Goal: Task Accomplishment & Management: Use online tool/utility

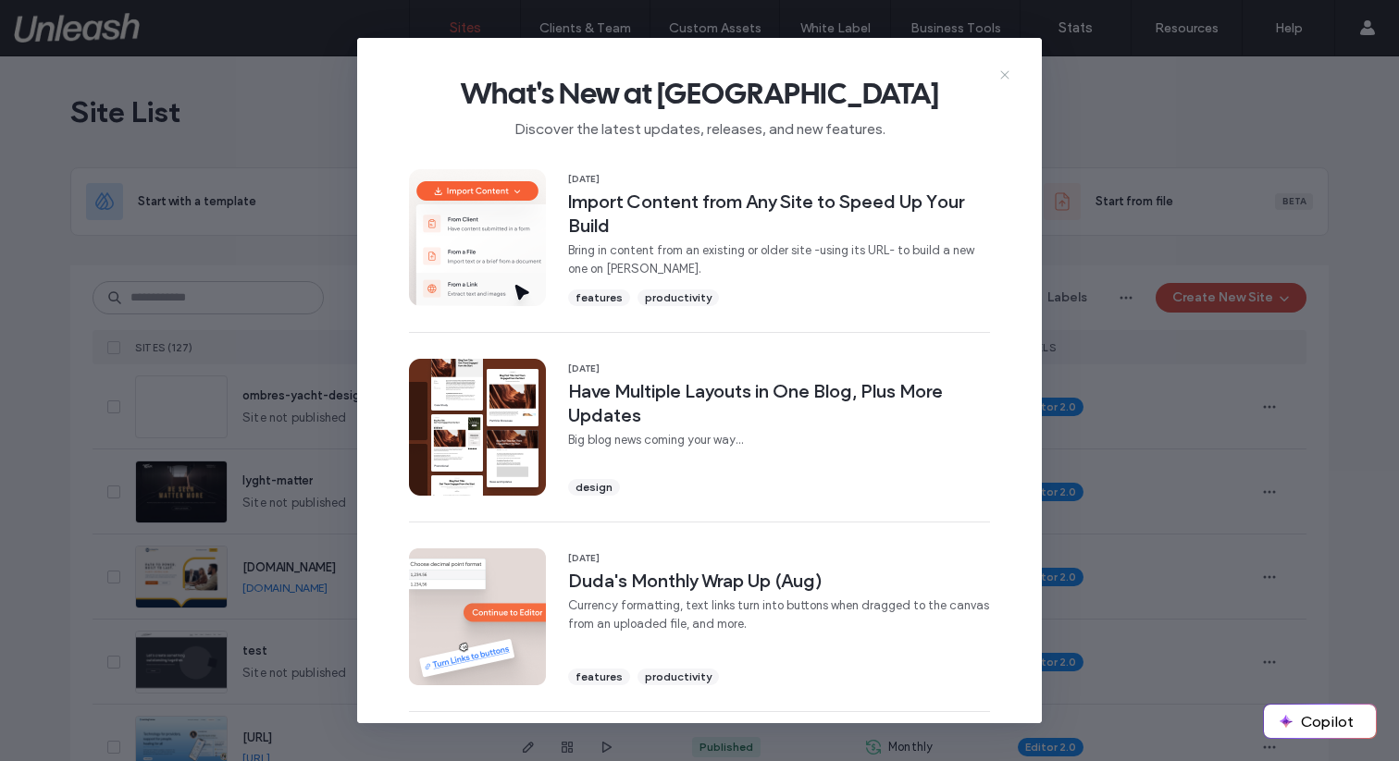
click at [997, 71] on icon at bounding box center [1004, 75] width 15 height 15
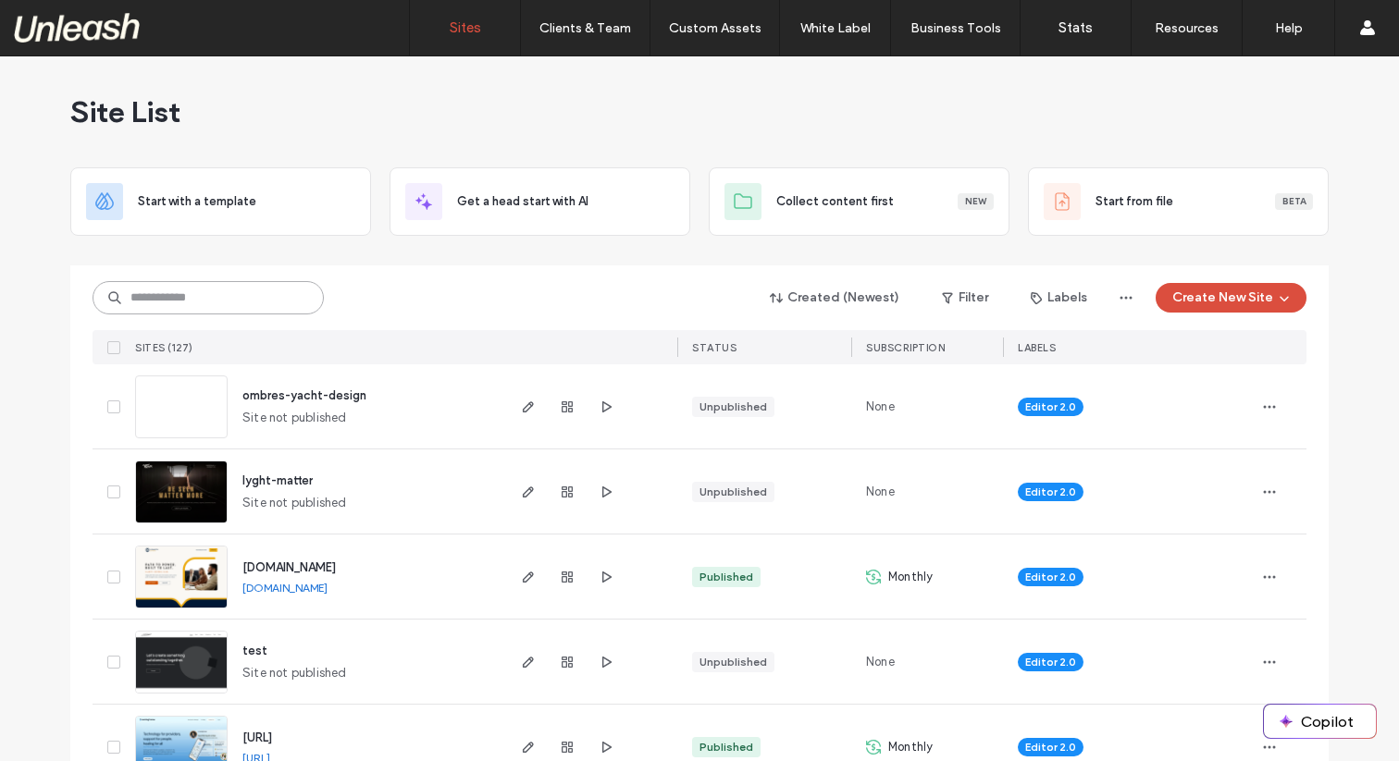
click at [220, 303] on input at bounding box center [208, 297] width 231 height 33
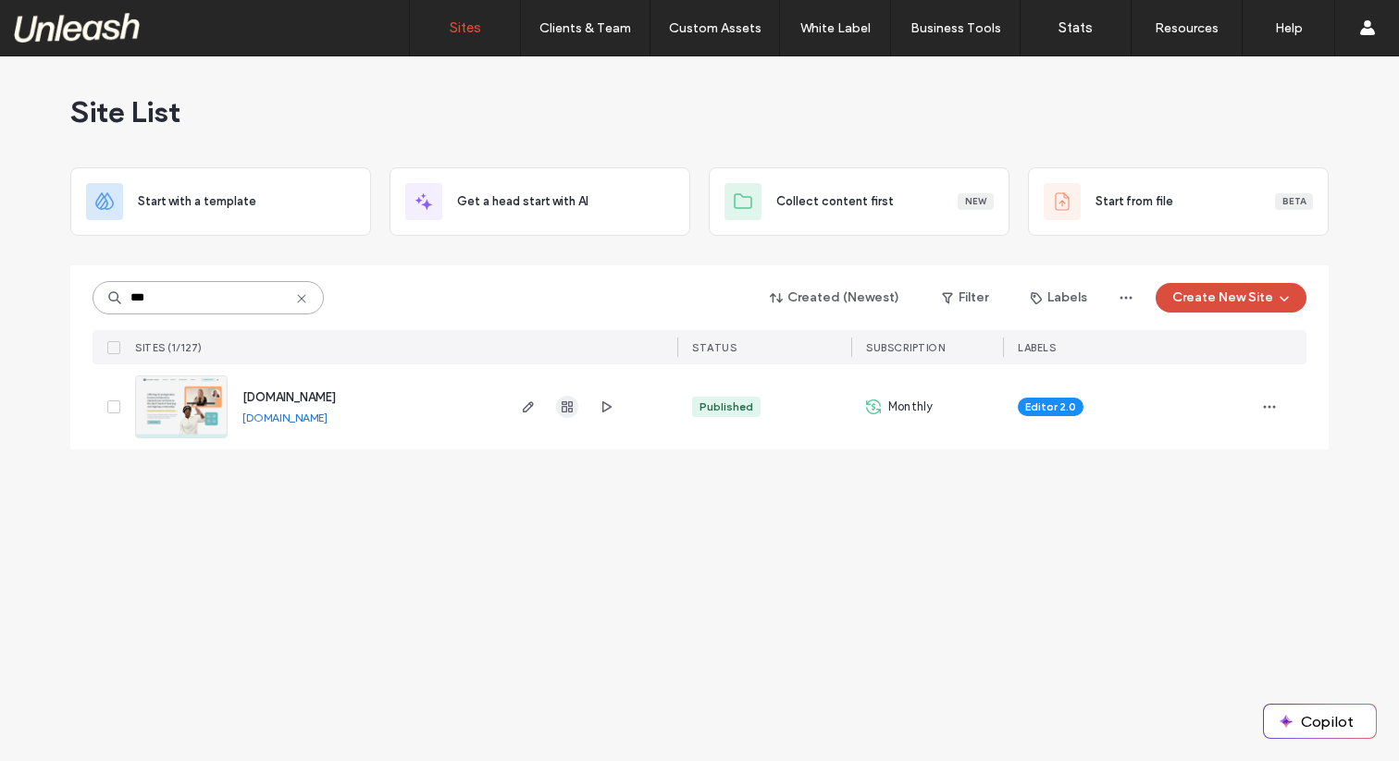
type input "***"
click at [568, 410] on use "button" at bounding box center [567, 407] width 11 height 11
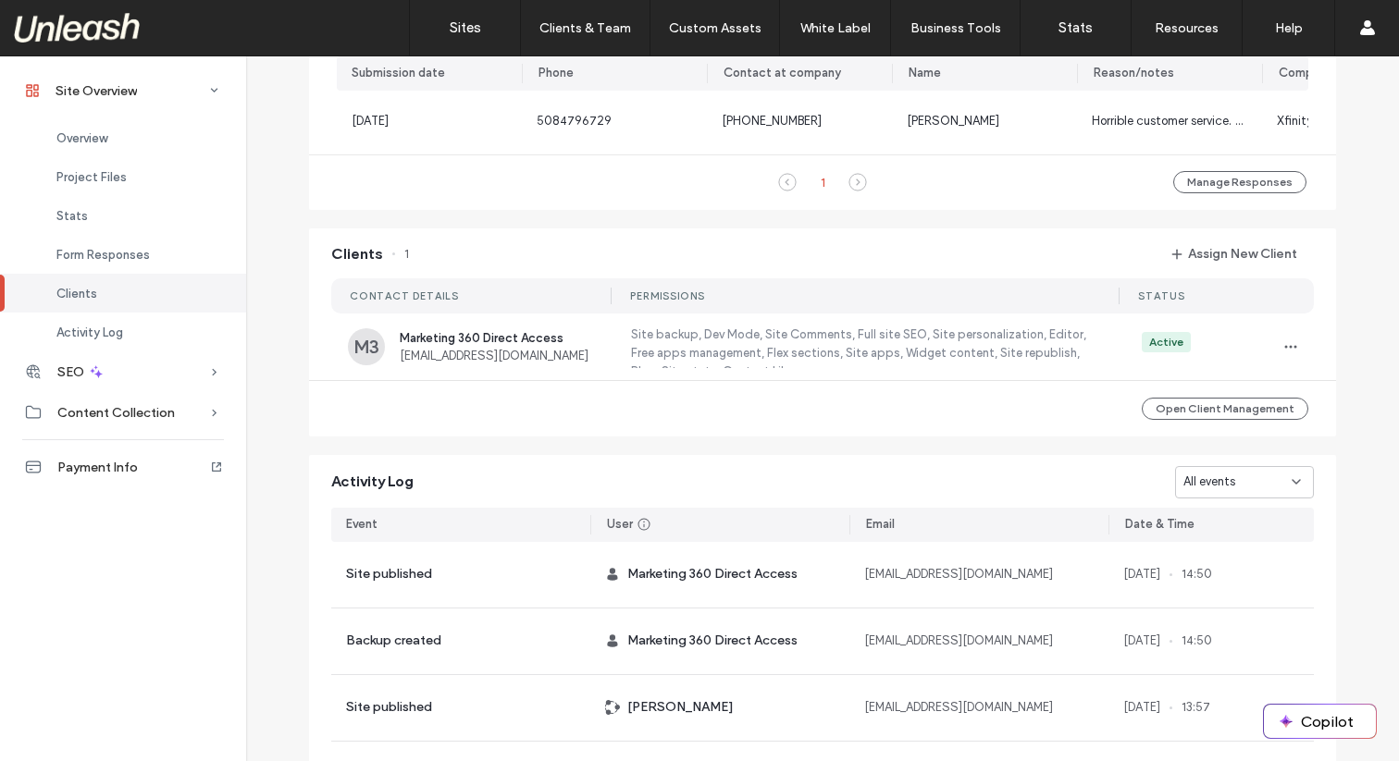
scroll to position [1391, 0]
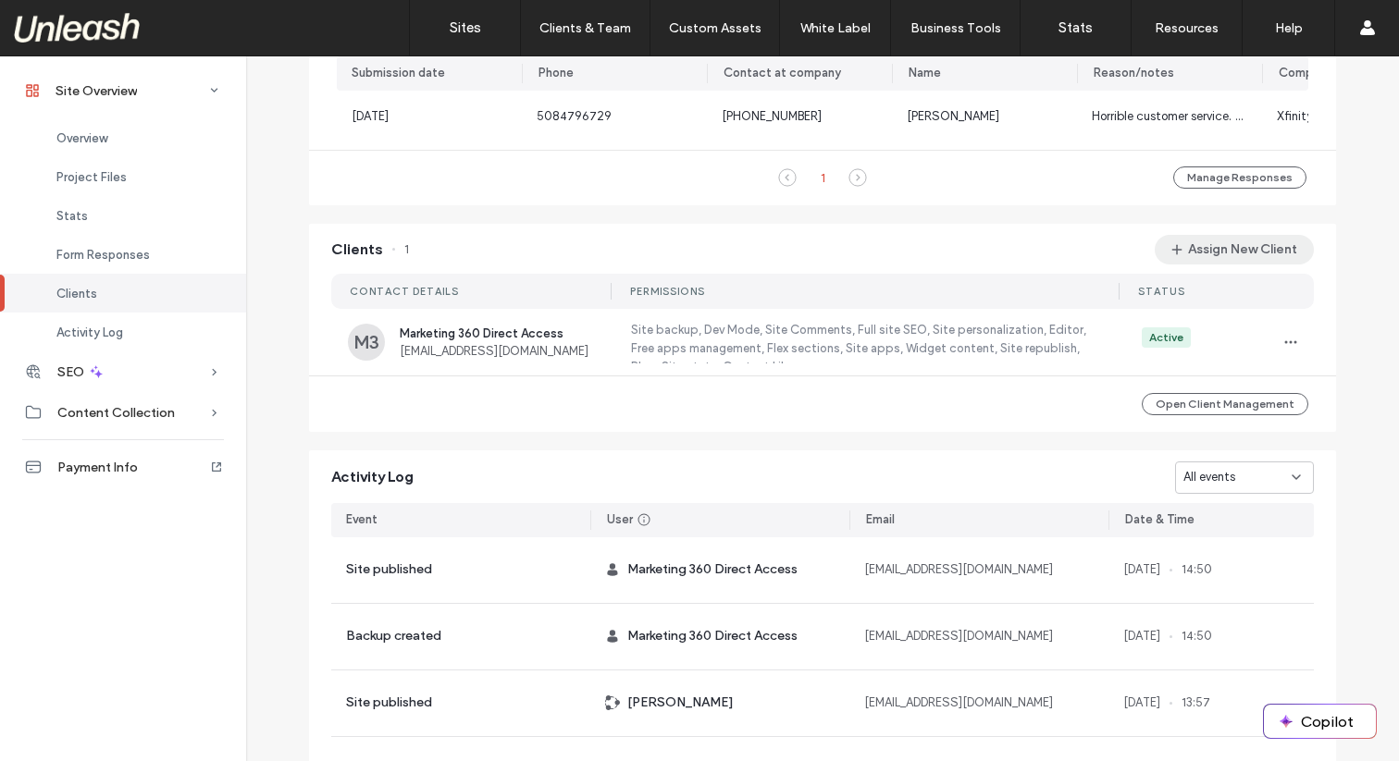
click at [1191, 265] on button "Assign New Client" at bounding box center [1234, 250] width 159 height 30
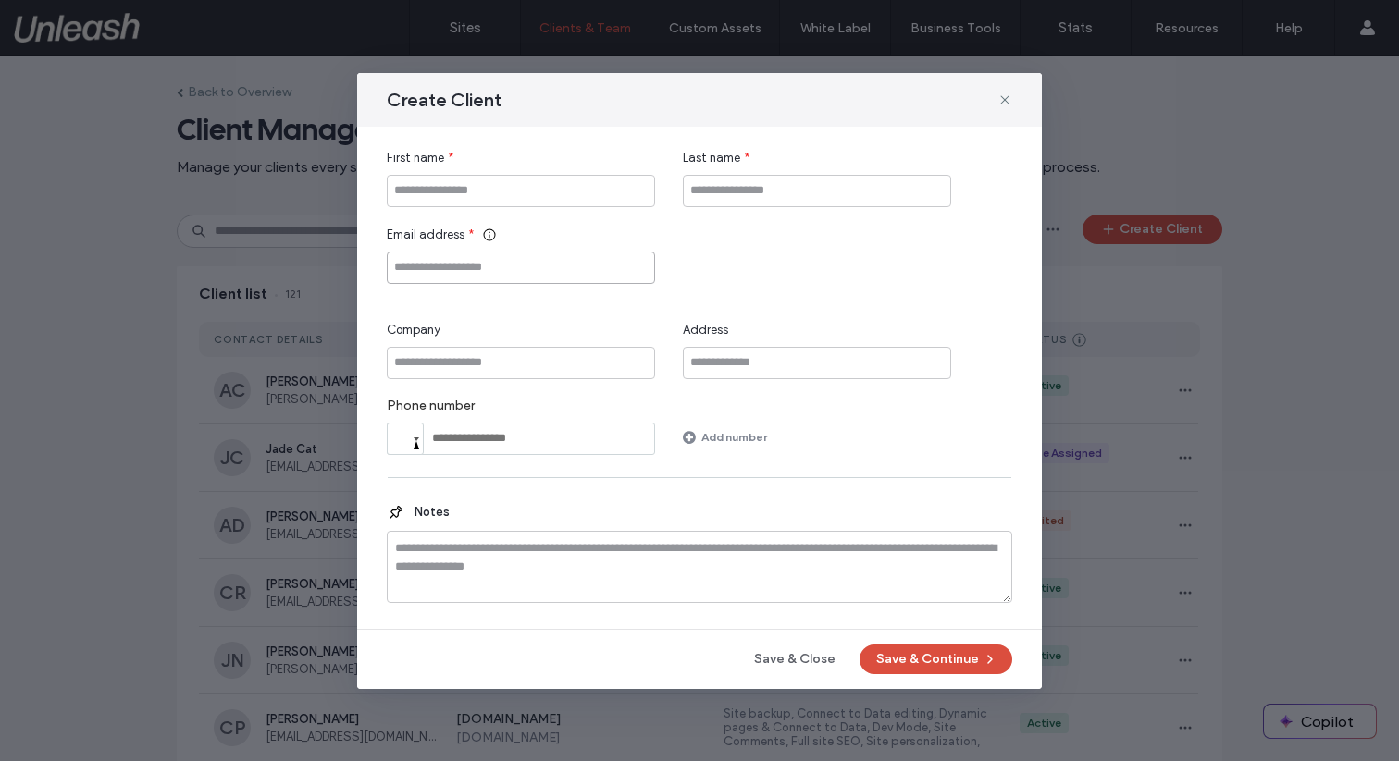
click at [486, 266] on input "Email address" at bounding box center [521, 268] width 268 height 32
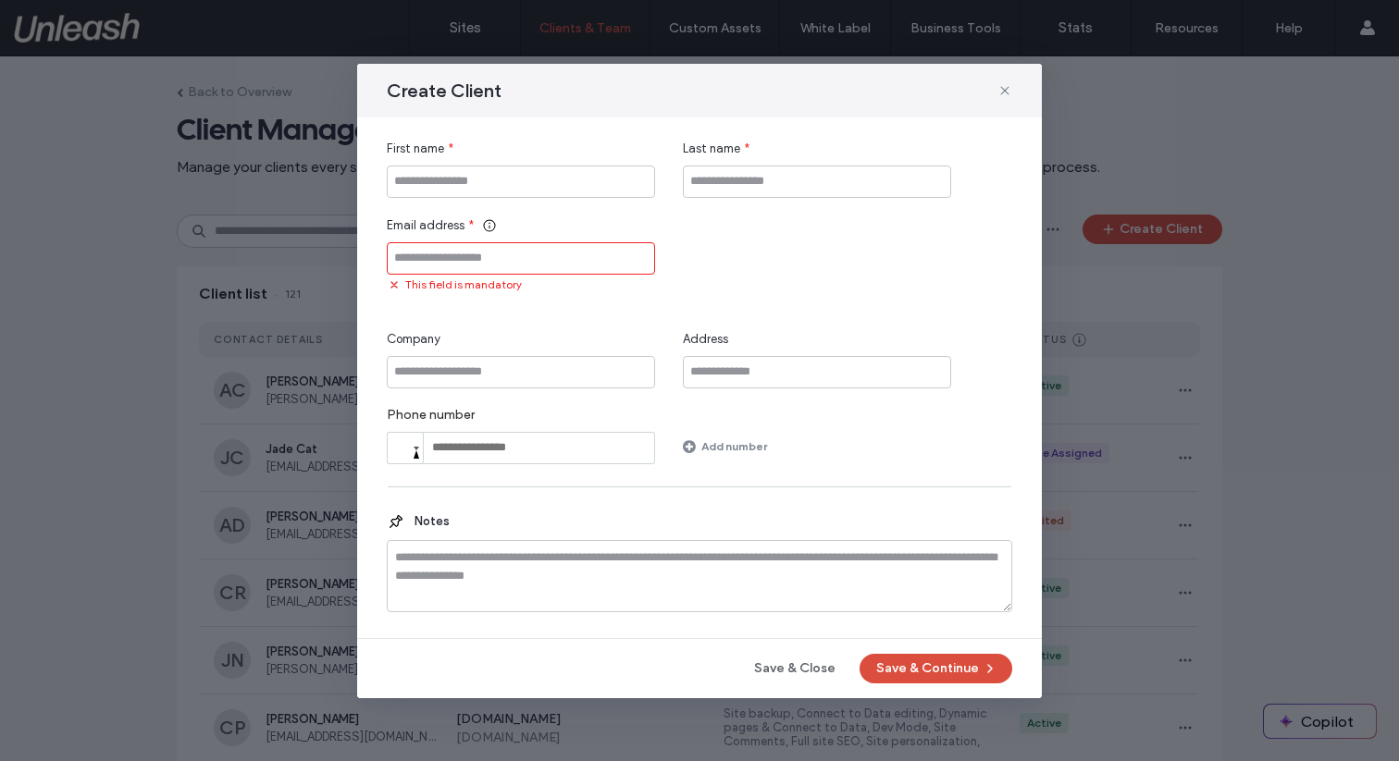
paste input "**********"
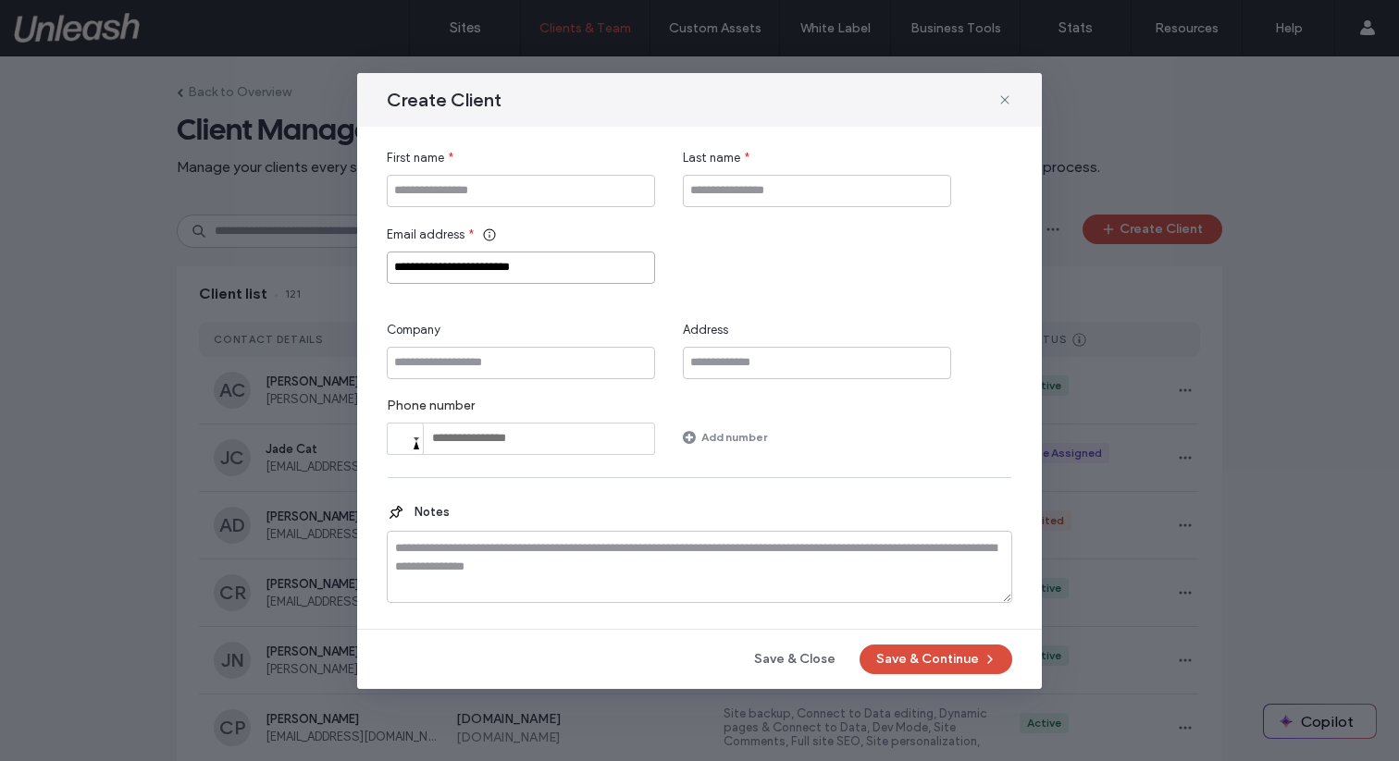
type input "**********"
click at [455, 191] on input "First name" at bounding box center [521, 191] width 268 height 32
type input "*****"
click at [903, 656] on button "Save & Continue" at bounding box center [935, 660] width 153 height 30
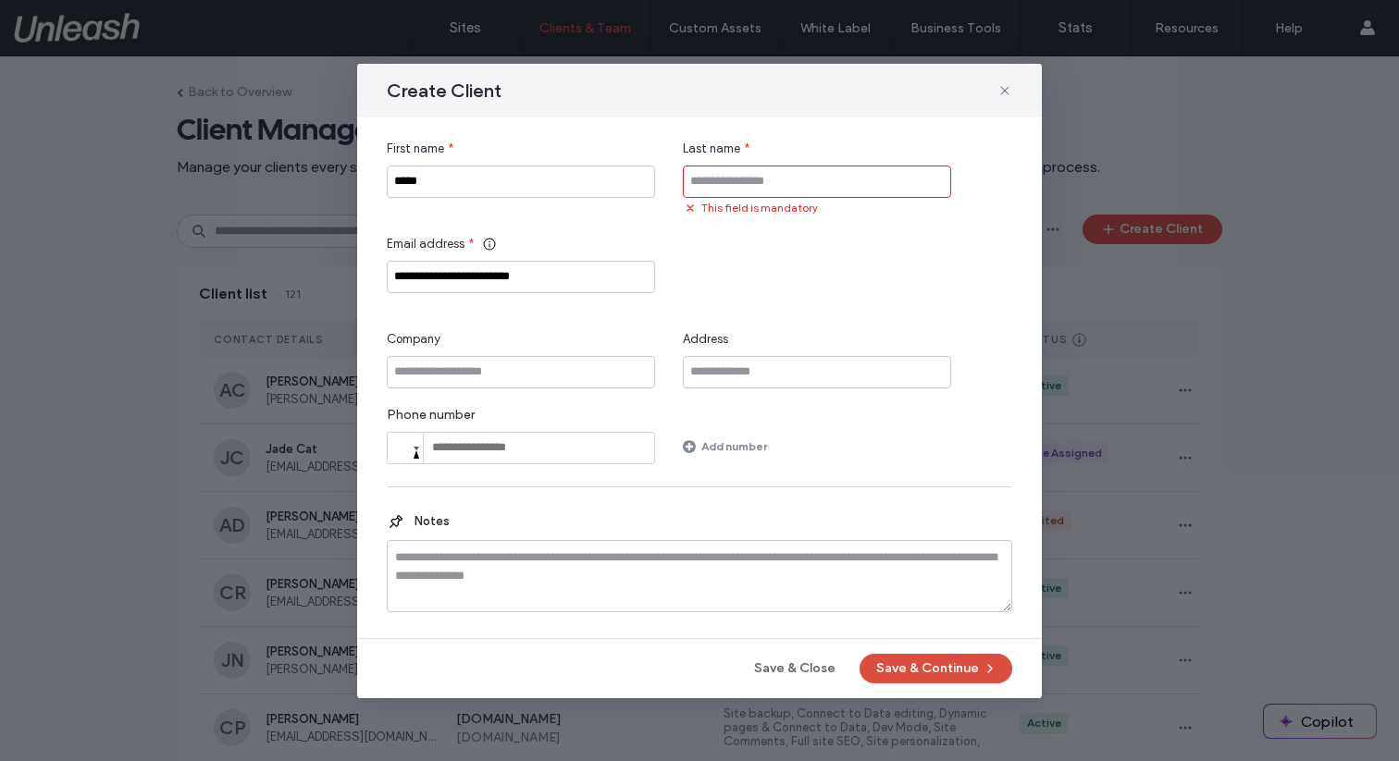
click at [705, 185] on input "Last name" at bounding box center [817, 182] width 268 height 32
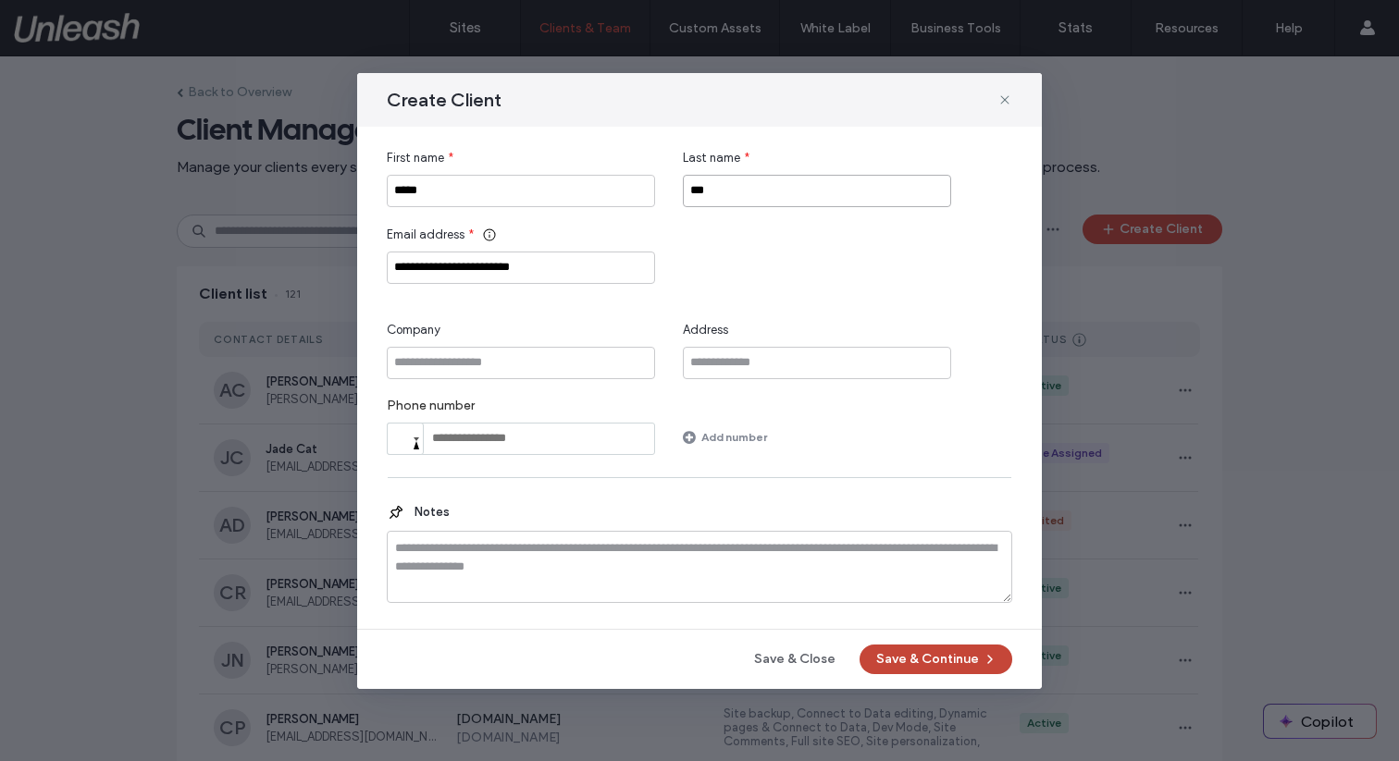
type input "***"
click at [937, 648] on button "Save & Continue" at bounding box center [935, 660] width 153 height 30
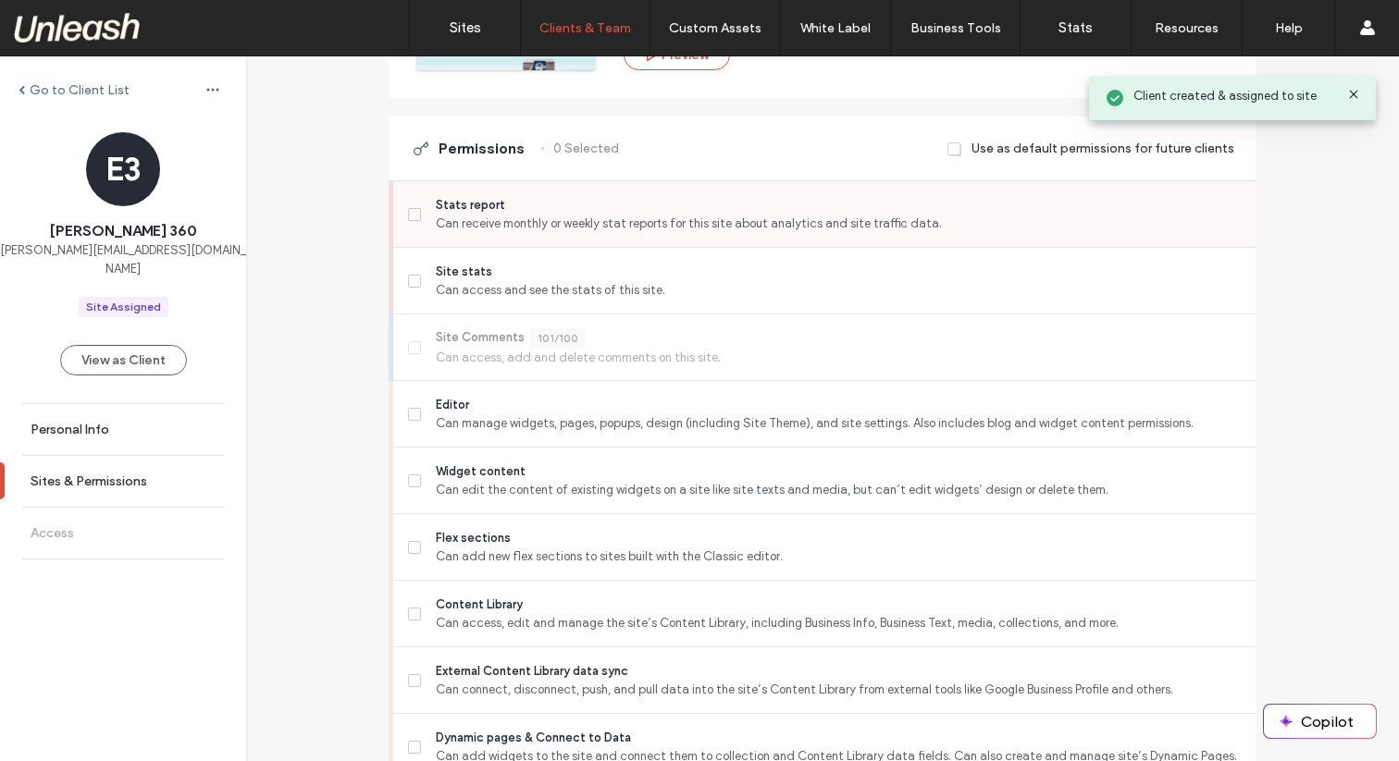
scroll to position [408, 0]
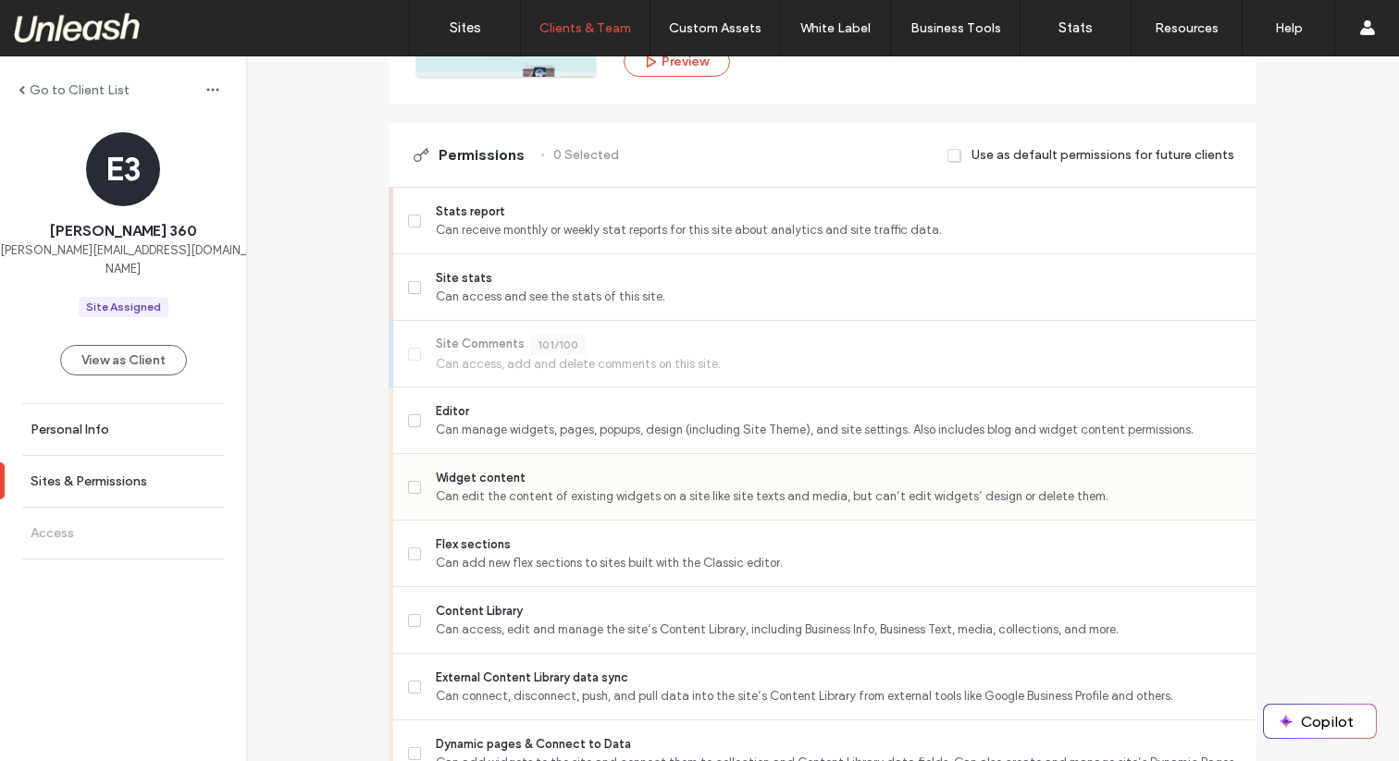
click at [416, 490] on label "Widget content Can edit the content of existing widgets on a site like site tex…" at bounding box center [825, 487] width 834 height 37
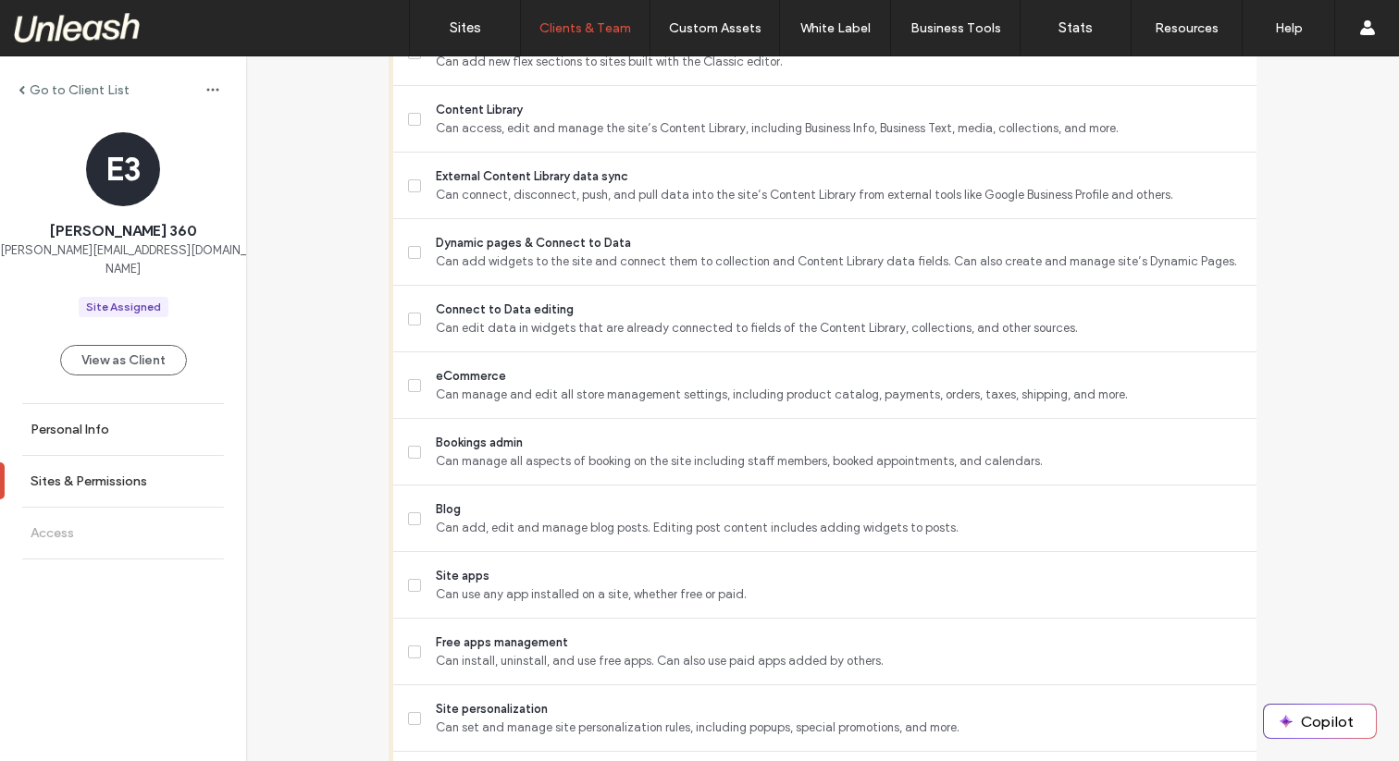
scroll to position [0, 0]
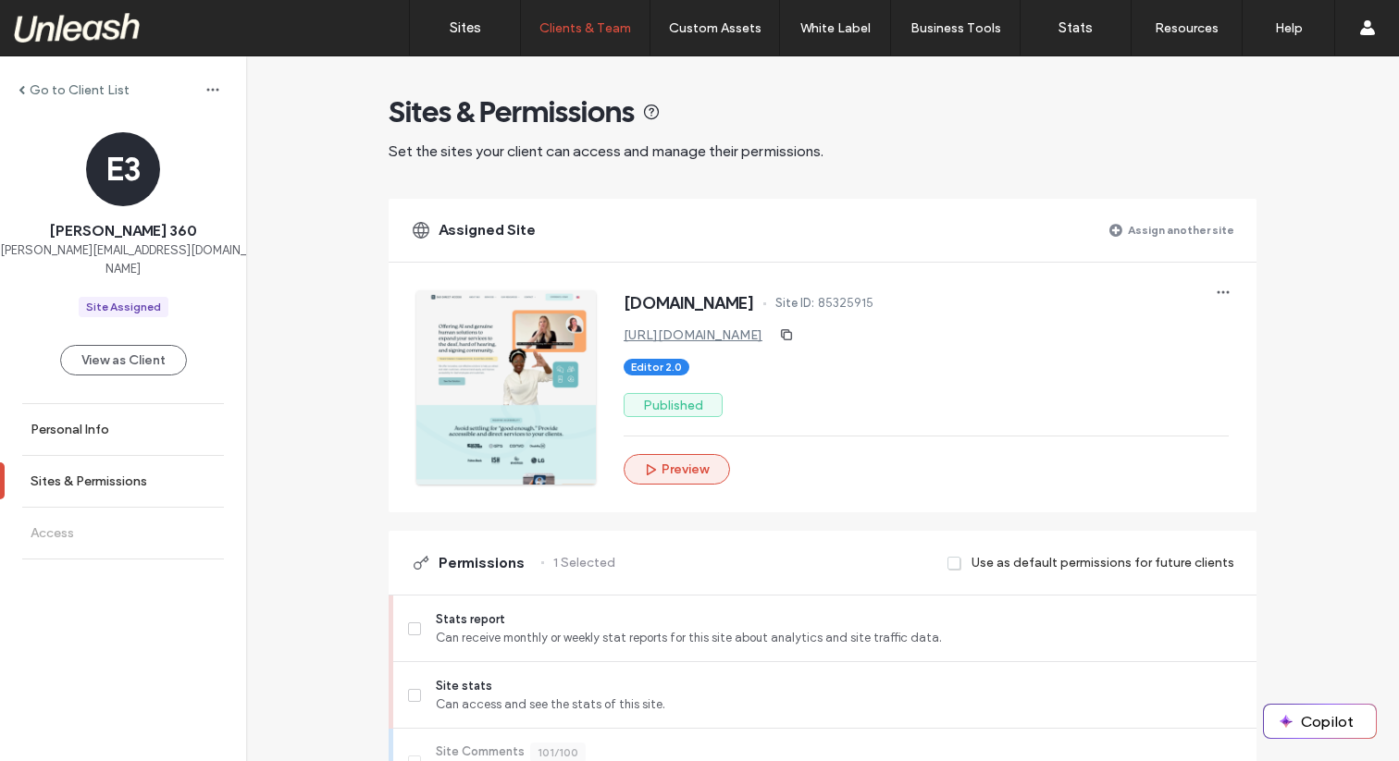
click at [675, 466] on button "Preview" at bounding box center [677, 469] width 106 height 31
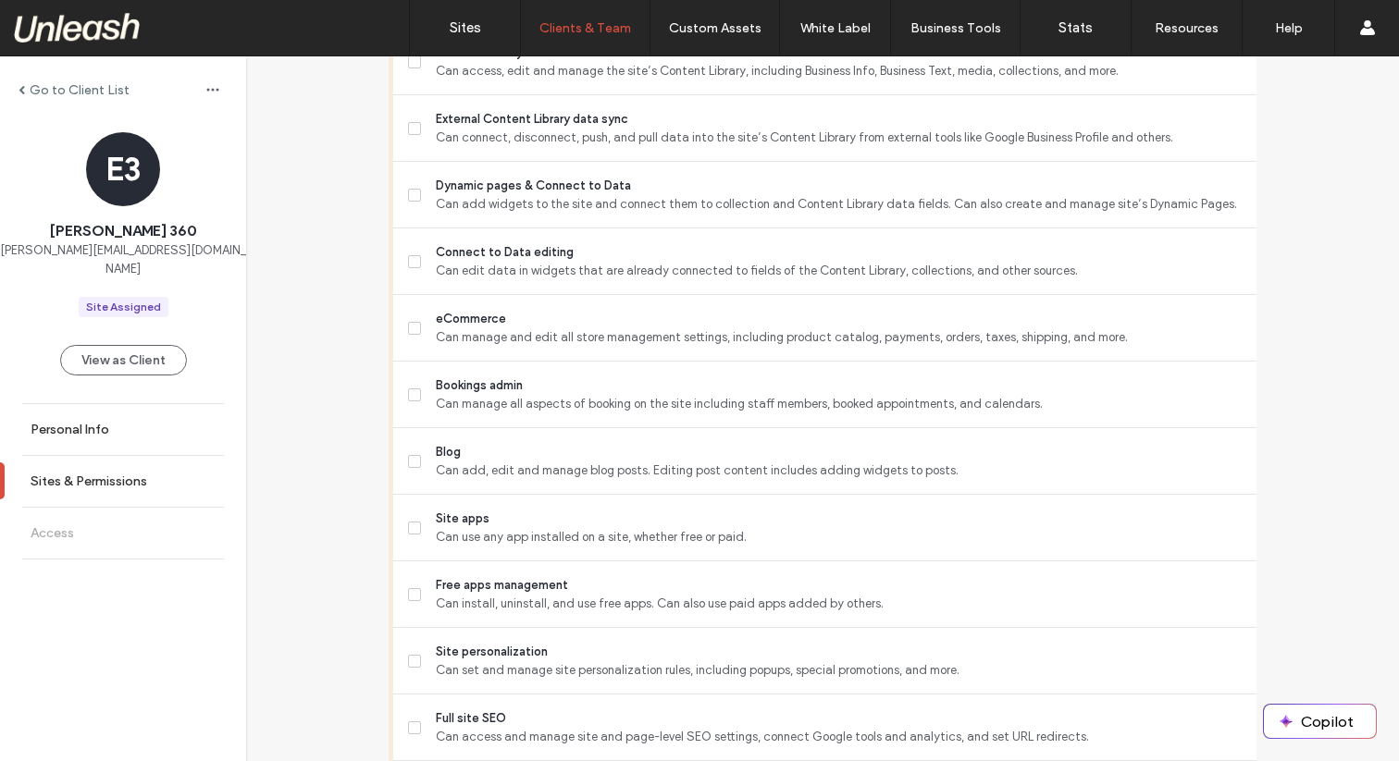
scroll to position [1566, 0]
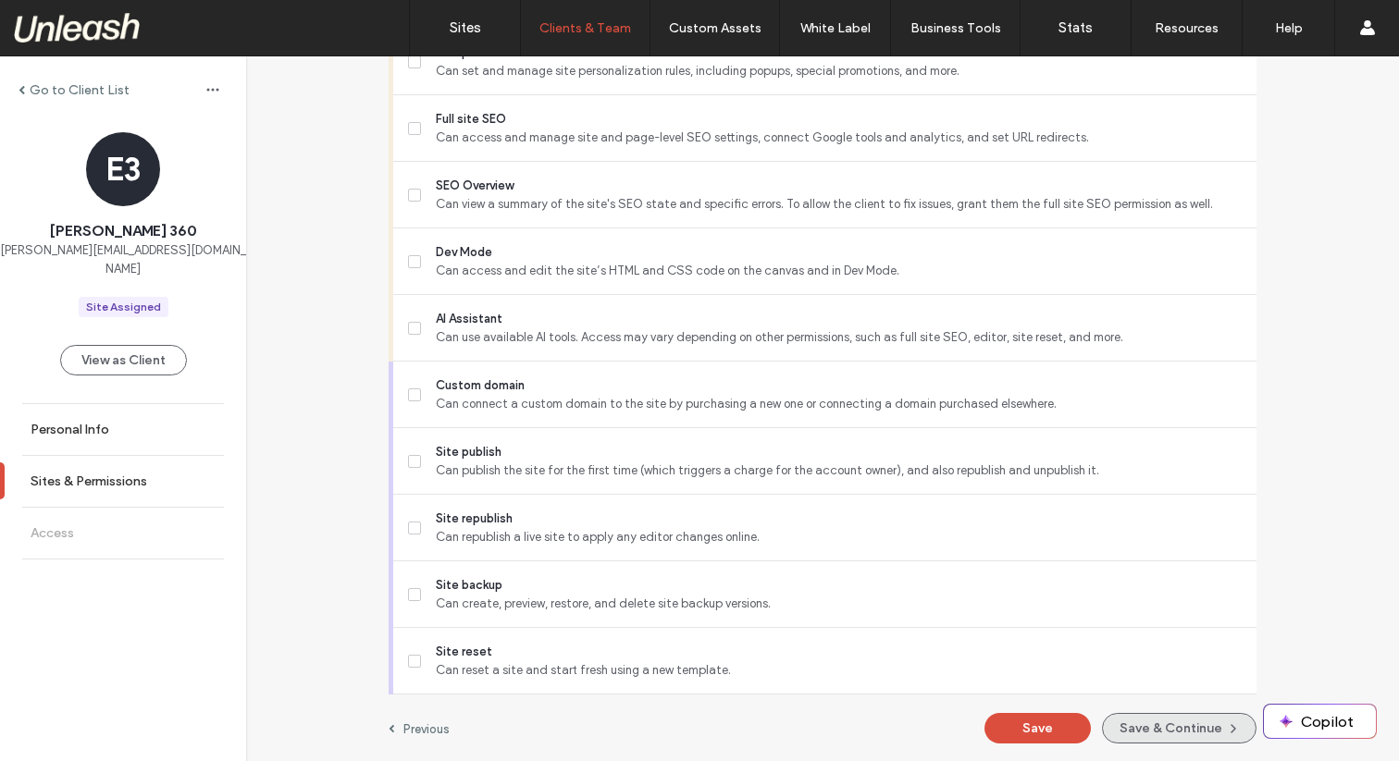
click at [1117, 725] on button "Save & Continue" at bounding box center [1179, 728] width 155 height 31
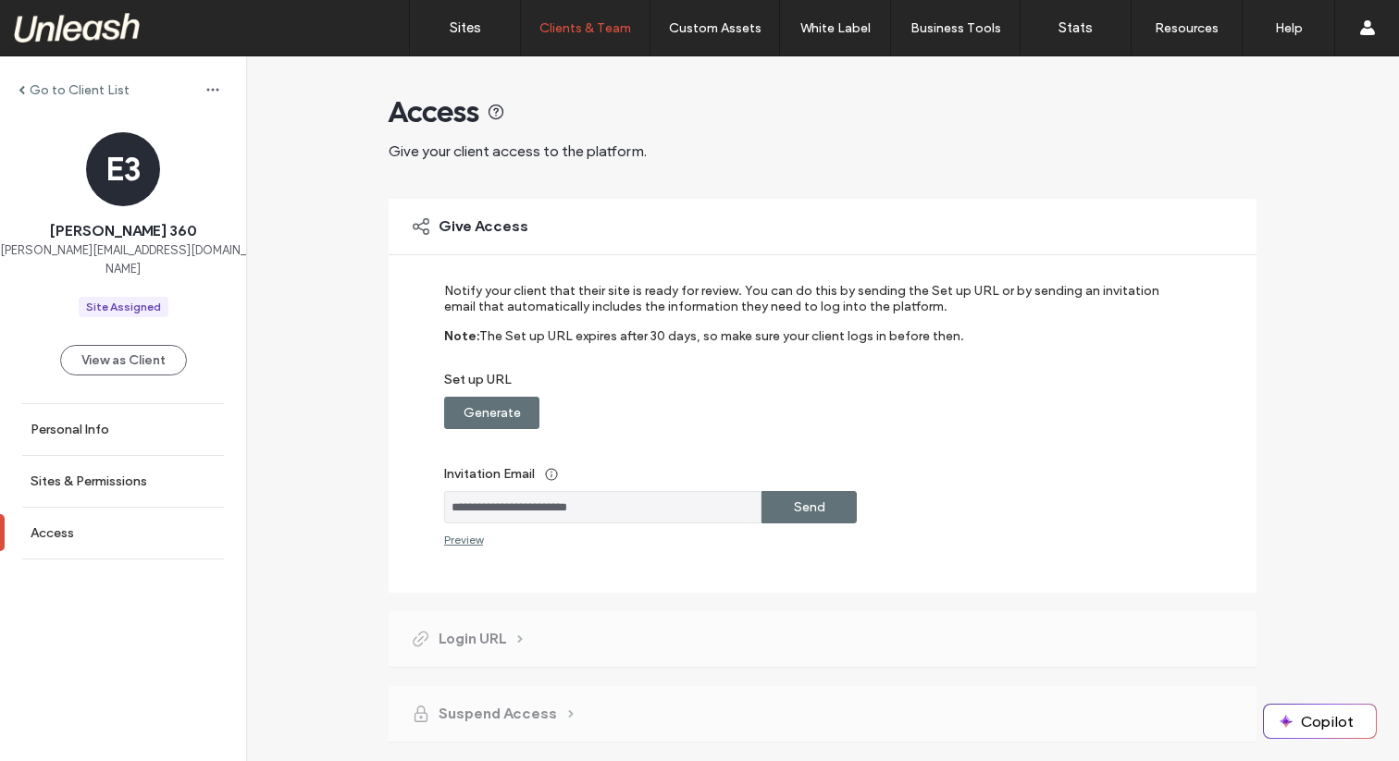
scroll to position [48, 0]
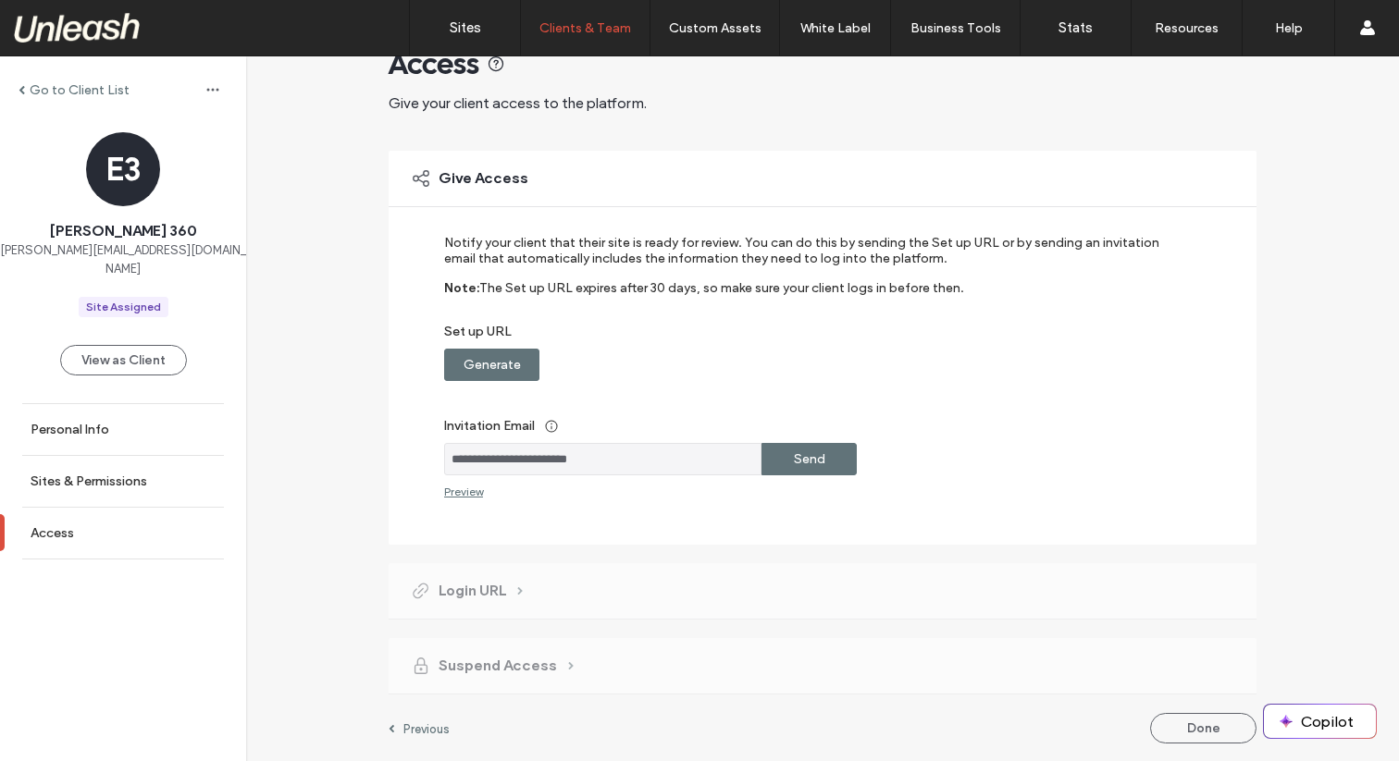
click at [783, 462] on div "Send" at bounding box center [808, 459] width 95 height 32
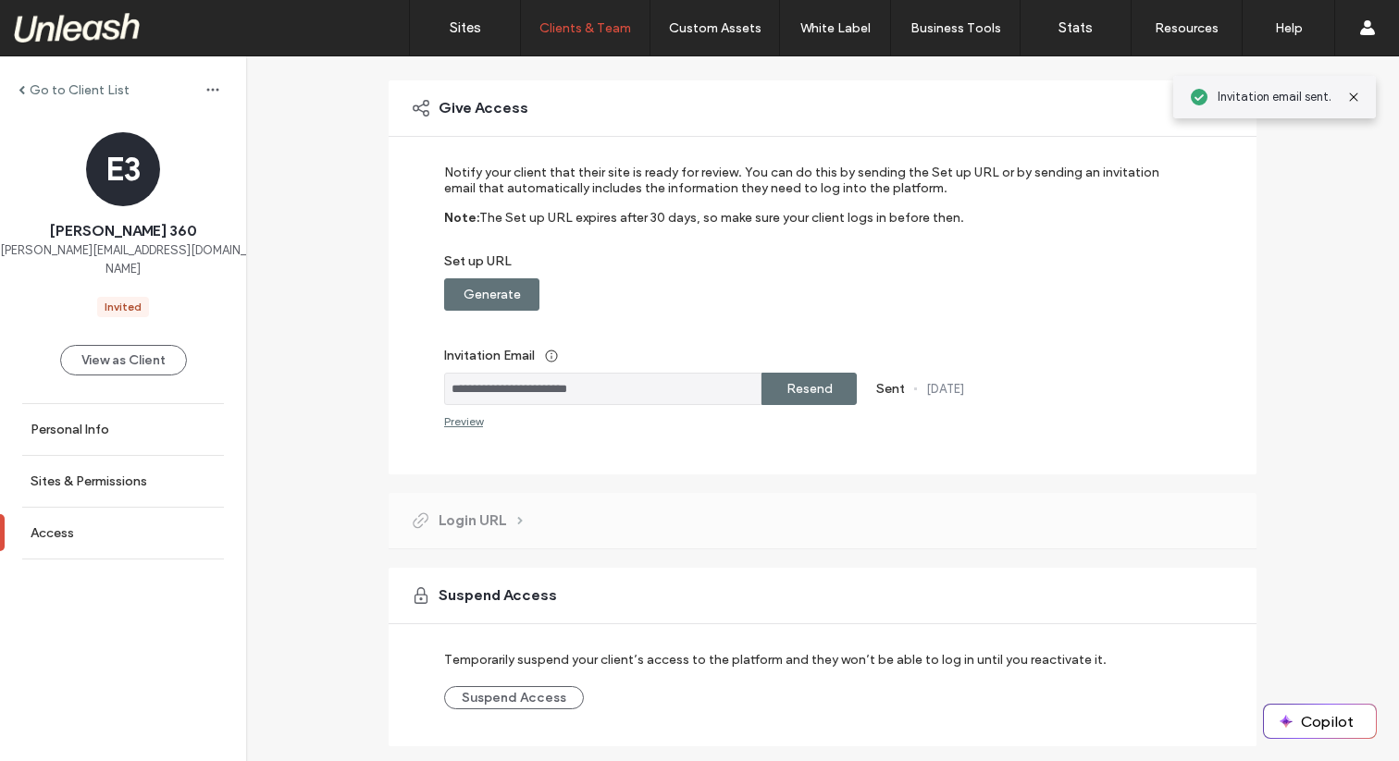
scroll to position [170, 0]
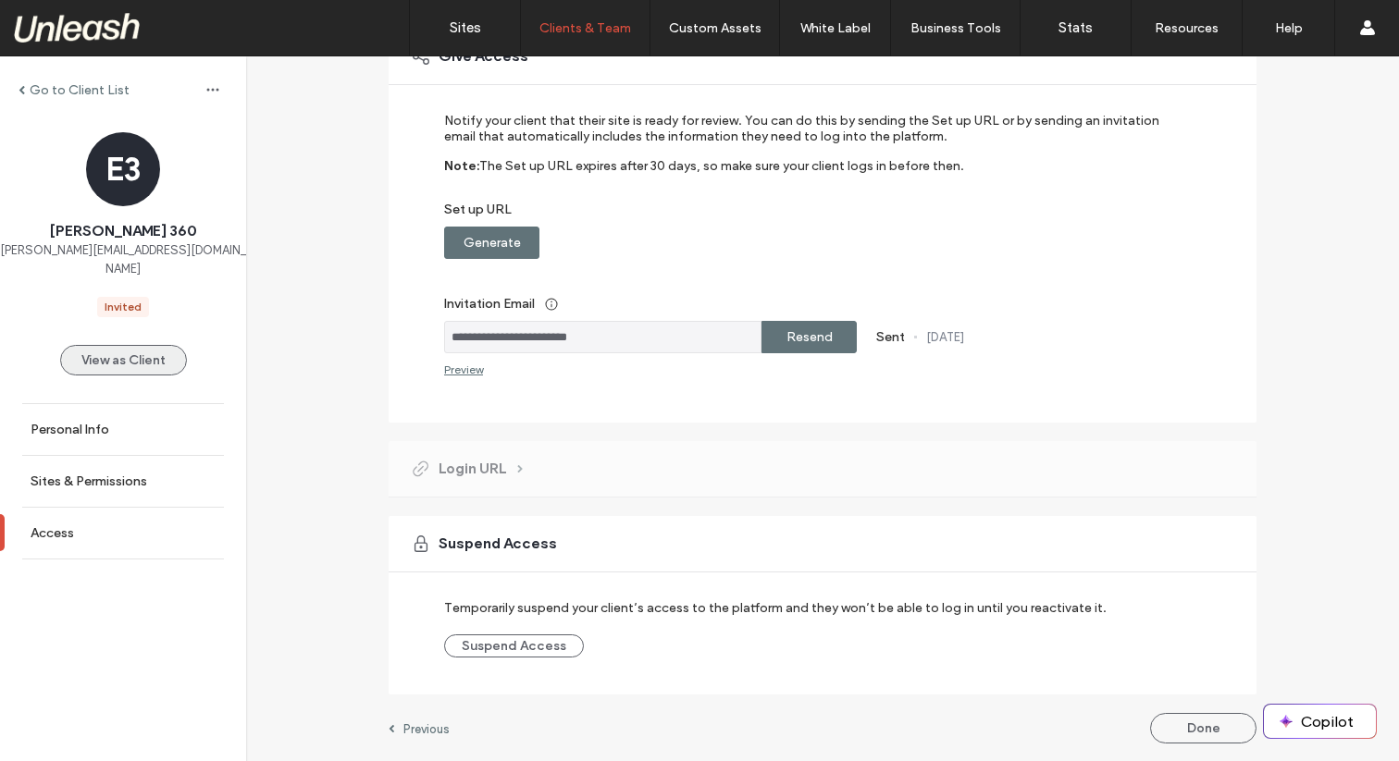
click at [106, 345] on button "View as Client" at bounding box center [123, 360] width 127 height 31
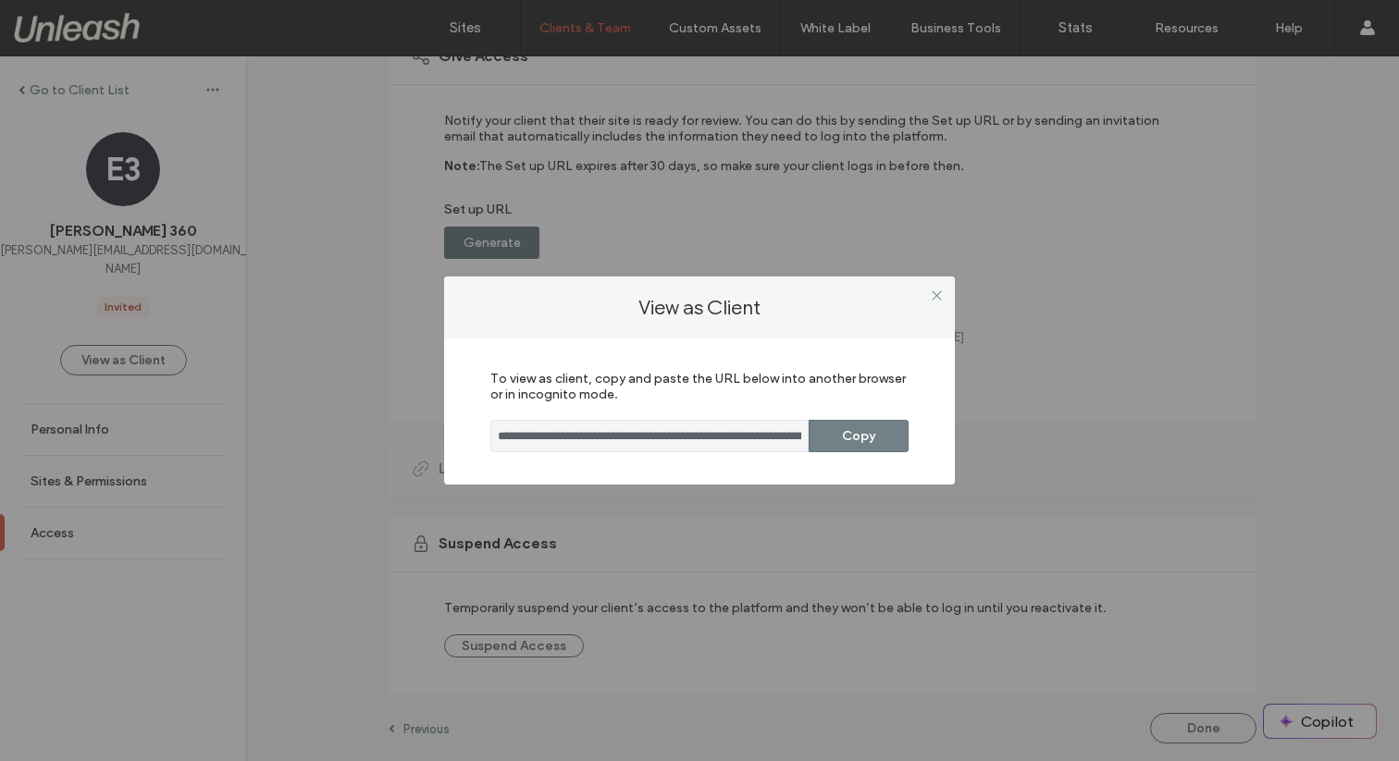
click at [834, 427] on button "Copy" at bounding box center [859, 436] width 100 height 32
click at [930, 291] on icon at bounding box center [937, 296] width 14 height 14
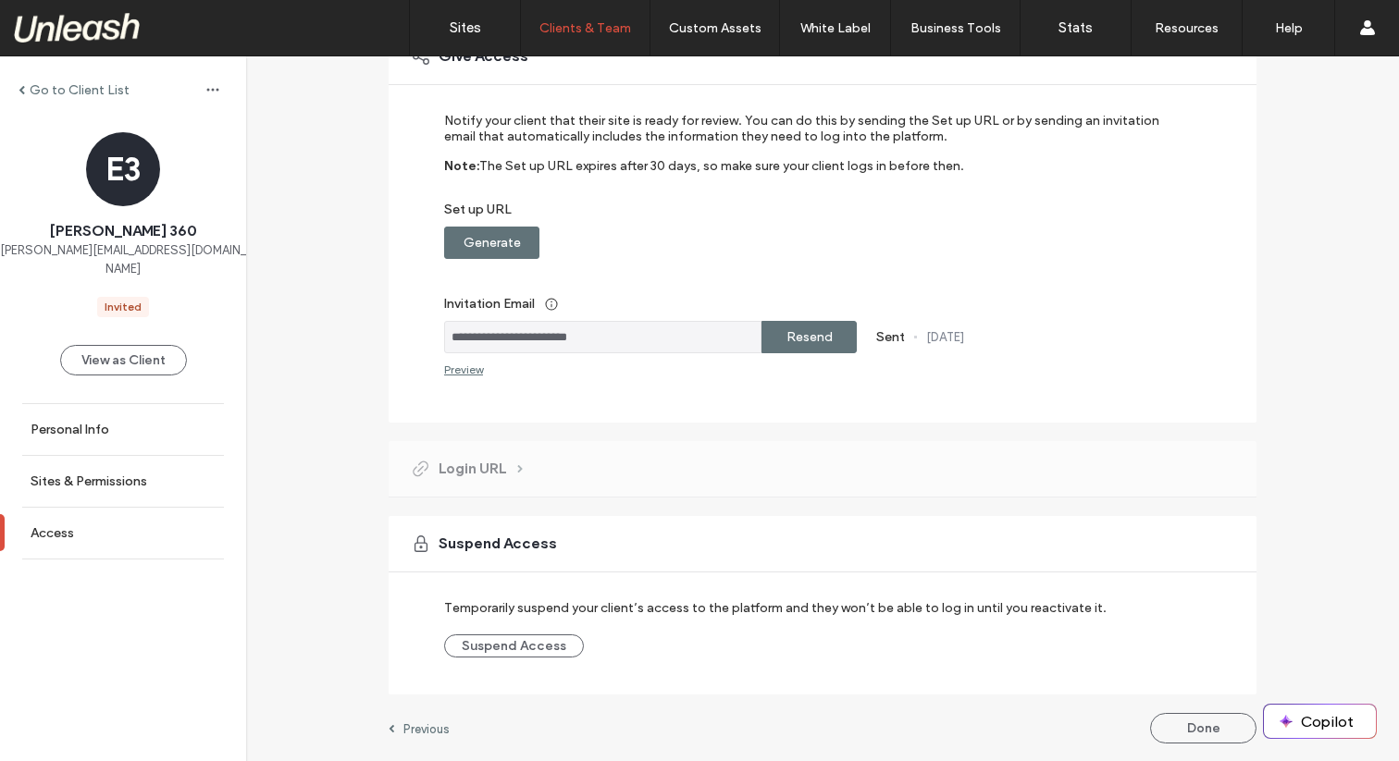
click at [43, 98] on div "Go to Client List" at bounding box center [123, 90] width 246 height 30
click at [474, 27] on label "Sites" at bounding box center [465, 27] width 31 height 17
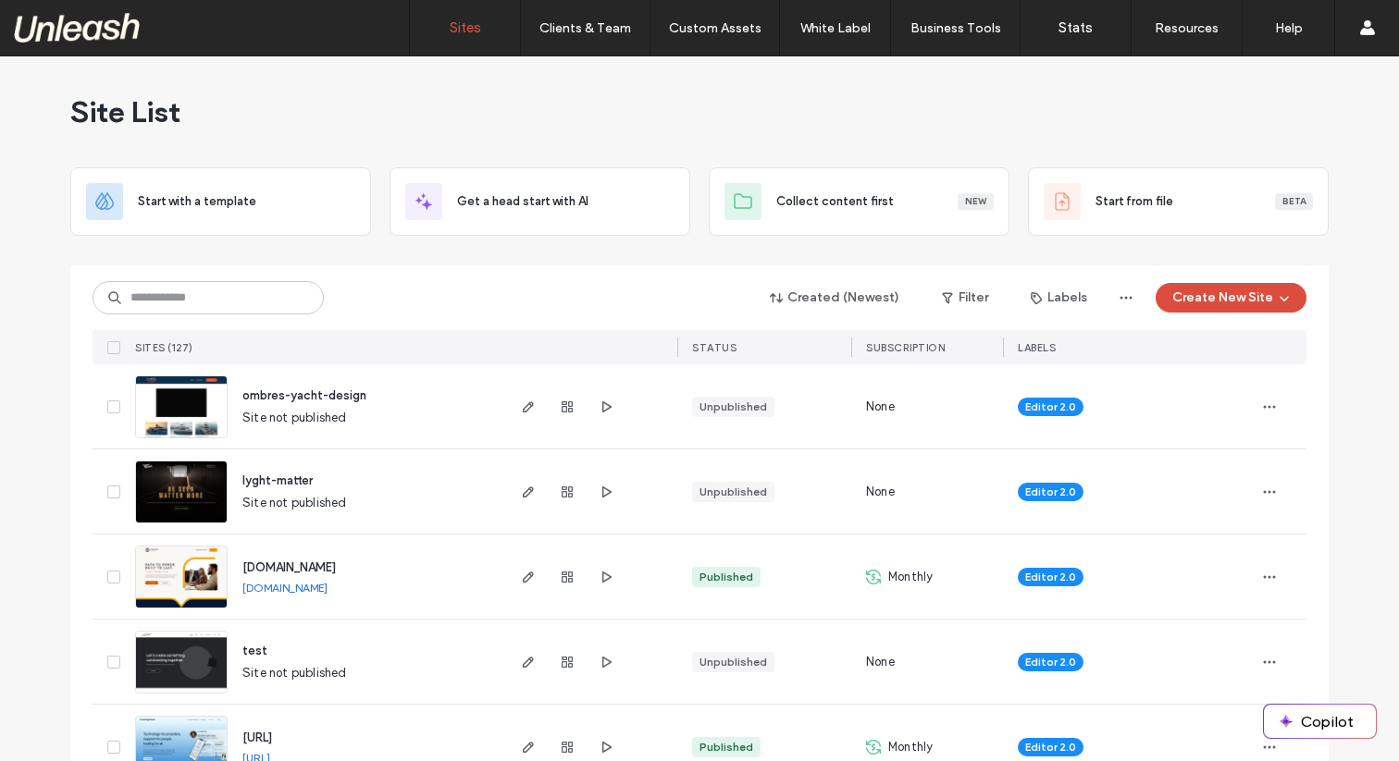
click at [166, 488] on img at bounding box center [181, 525] width 91 height 126
click at [175, 414] on img at bounding box center [181, 440] width 91 height 126
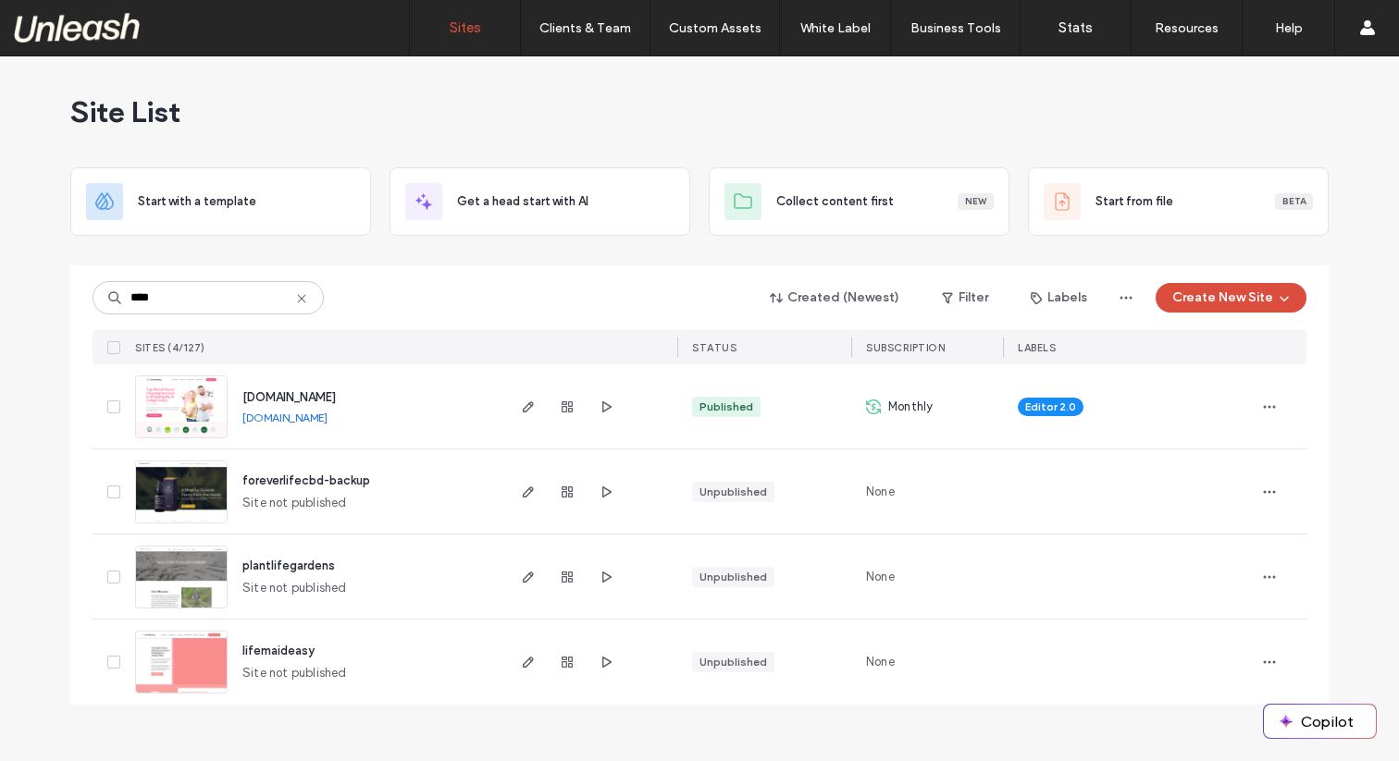
type input "****"
click at [192, 409] on img at bounding box center [181, 440] width 91 height 126
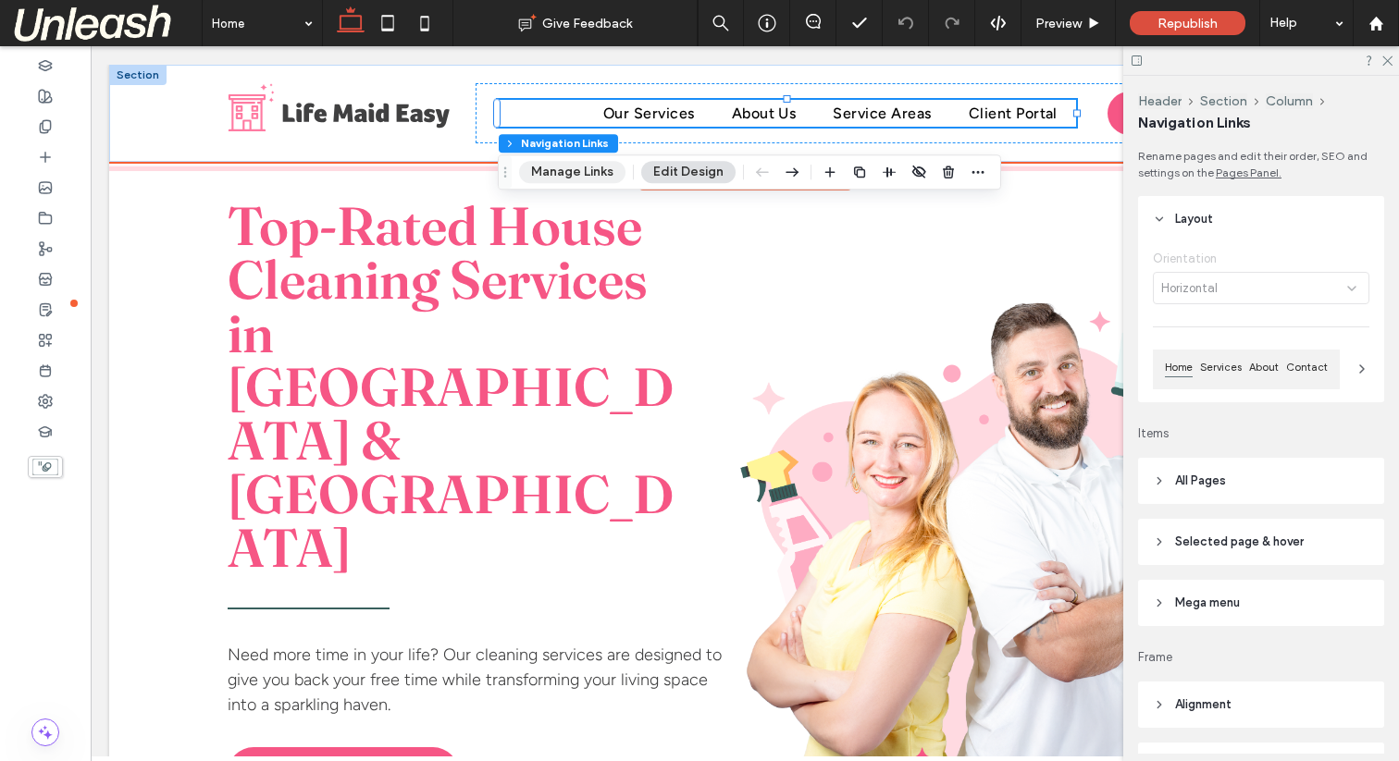
click at [577, 171] on button "Manage Links" at bounding box center [572, 172] width 106 height 22
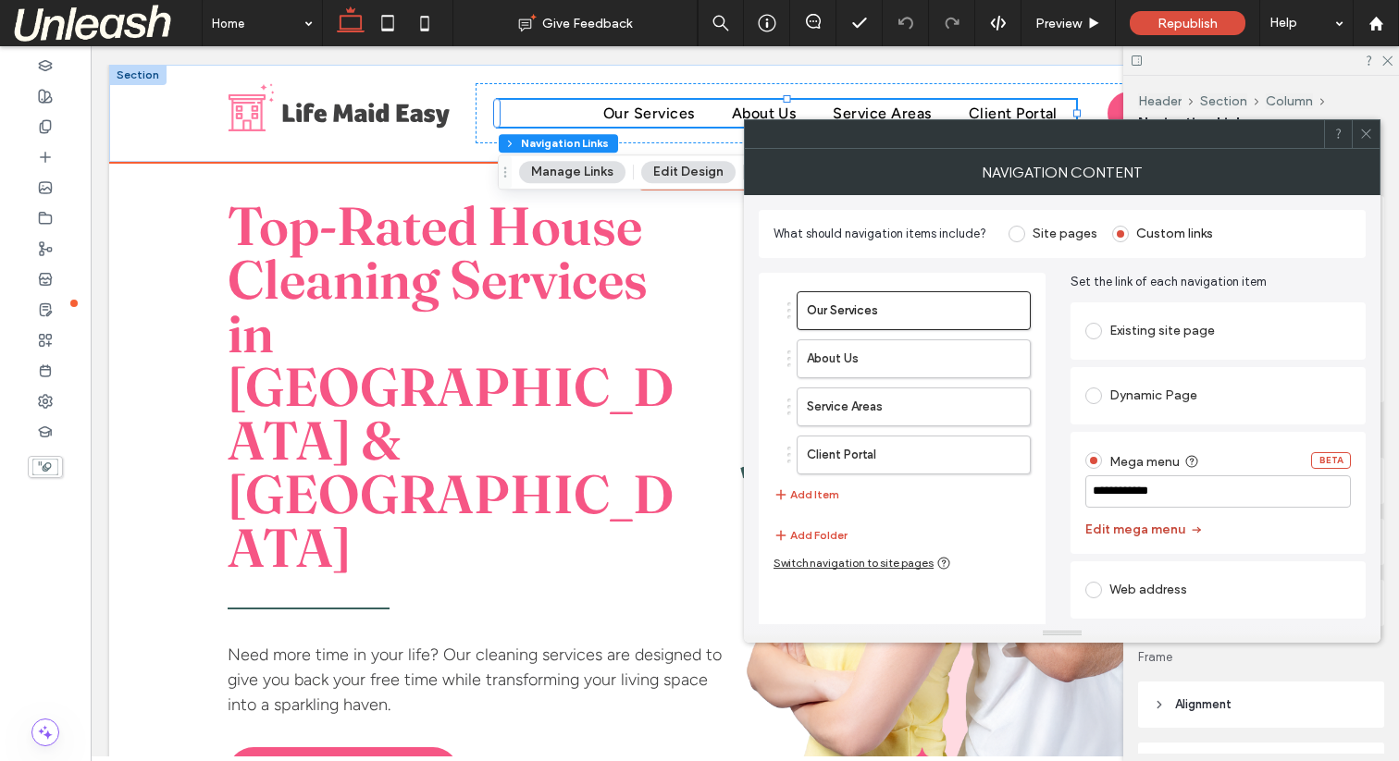
click at [1165, 528] on button "Edit mega menu" at bounding box center [1144, 530] width 118 height 30
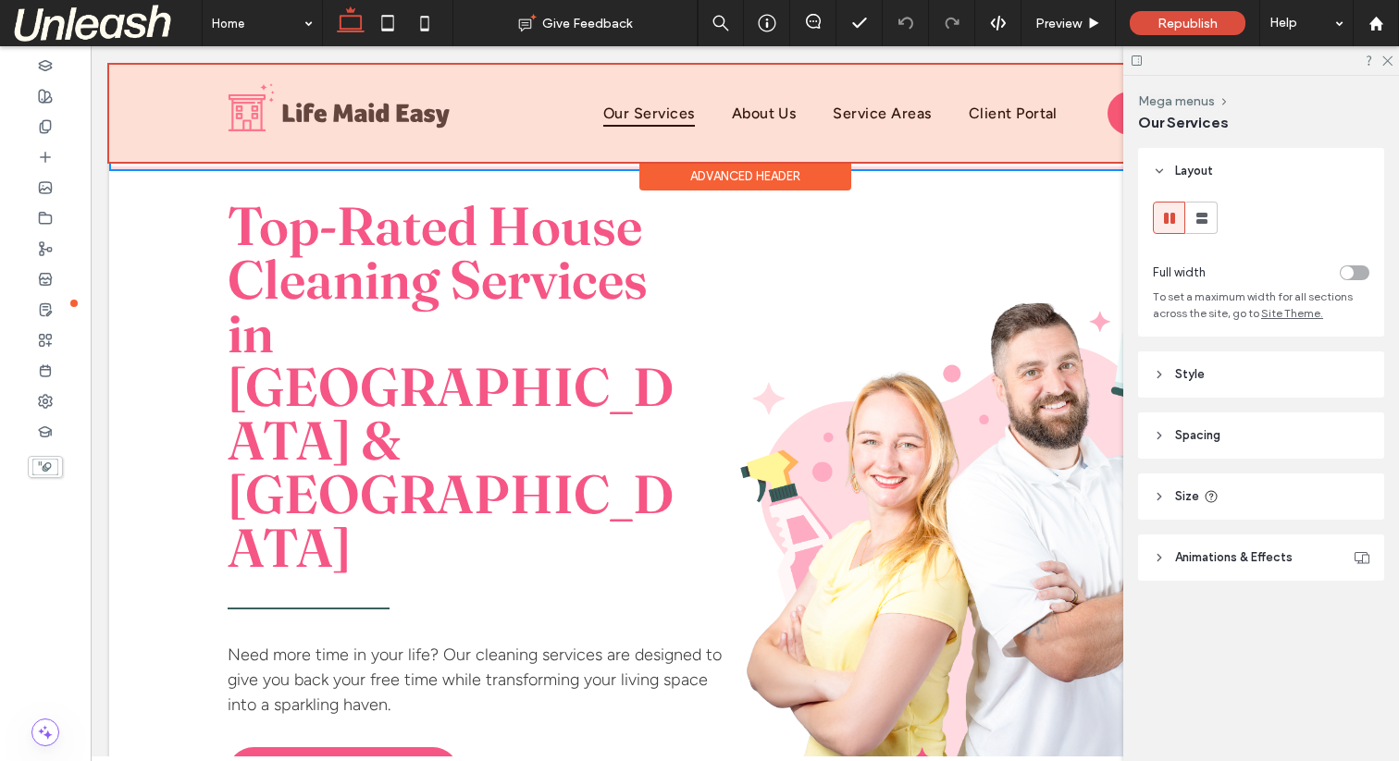
click at [887, 106] on div at bounding box center [744, 113] width 1271 height 97
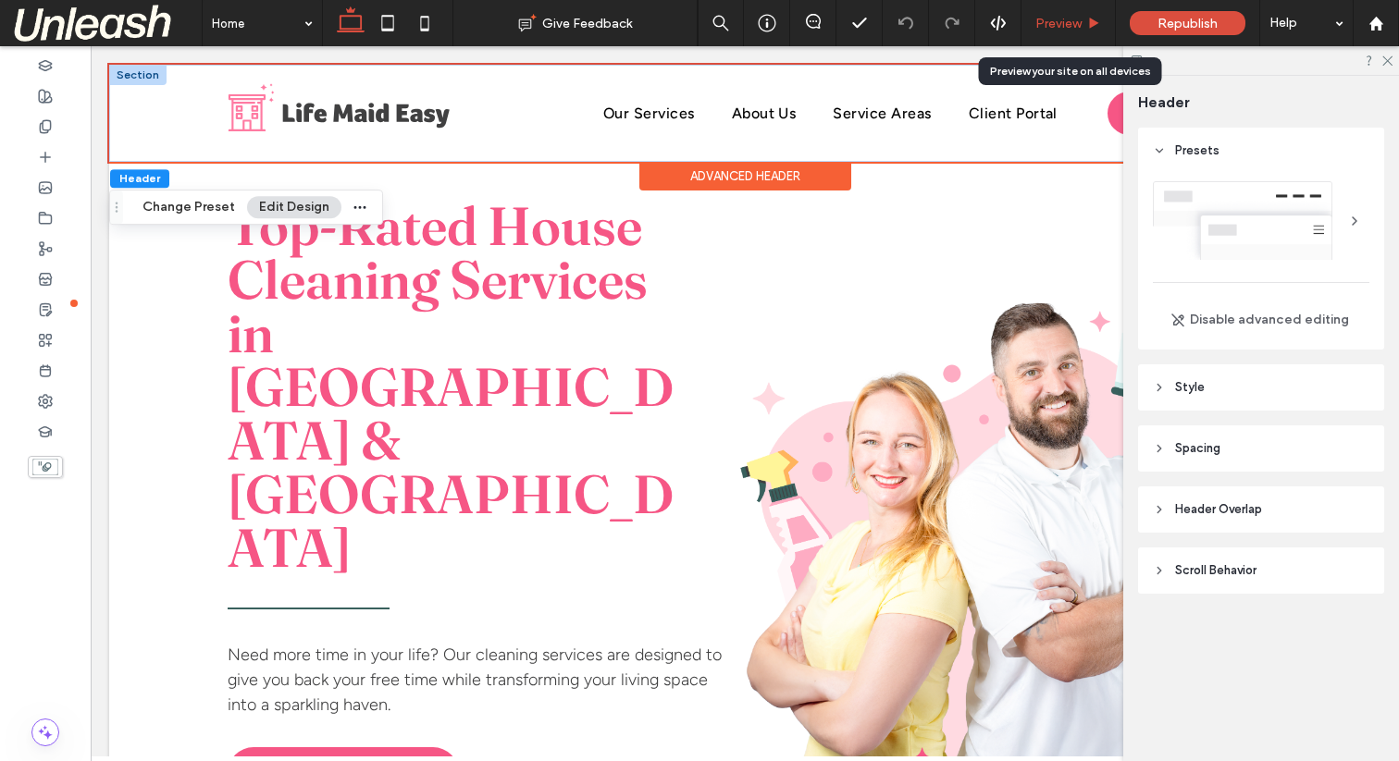
click at [1059, 31] on div "Preview" at bounding box center [1068, 23] width 94 height 46
click at [1053, 27] on span "Preview" at bounding box center [1058, 24] width 46 height 16
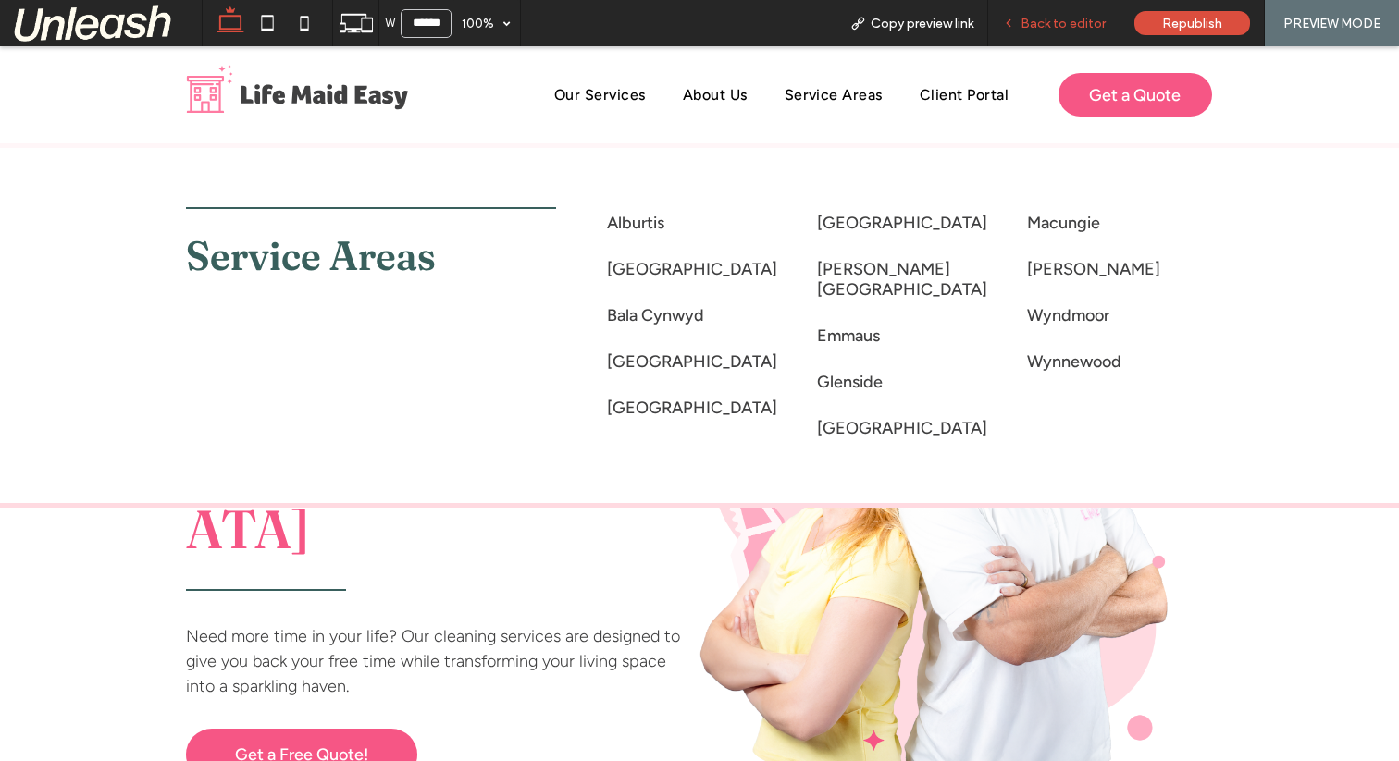
click at [1104, 25] on span "Back to editor" at bounding box center [1062, 24] width 85 height 16
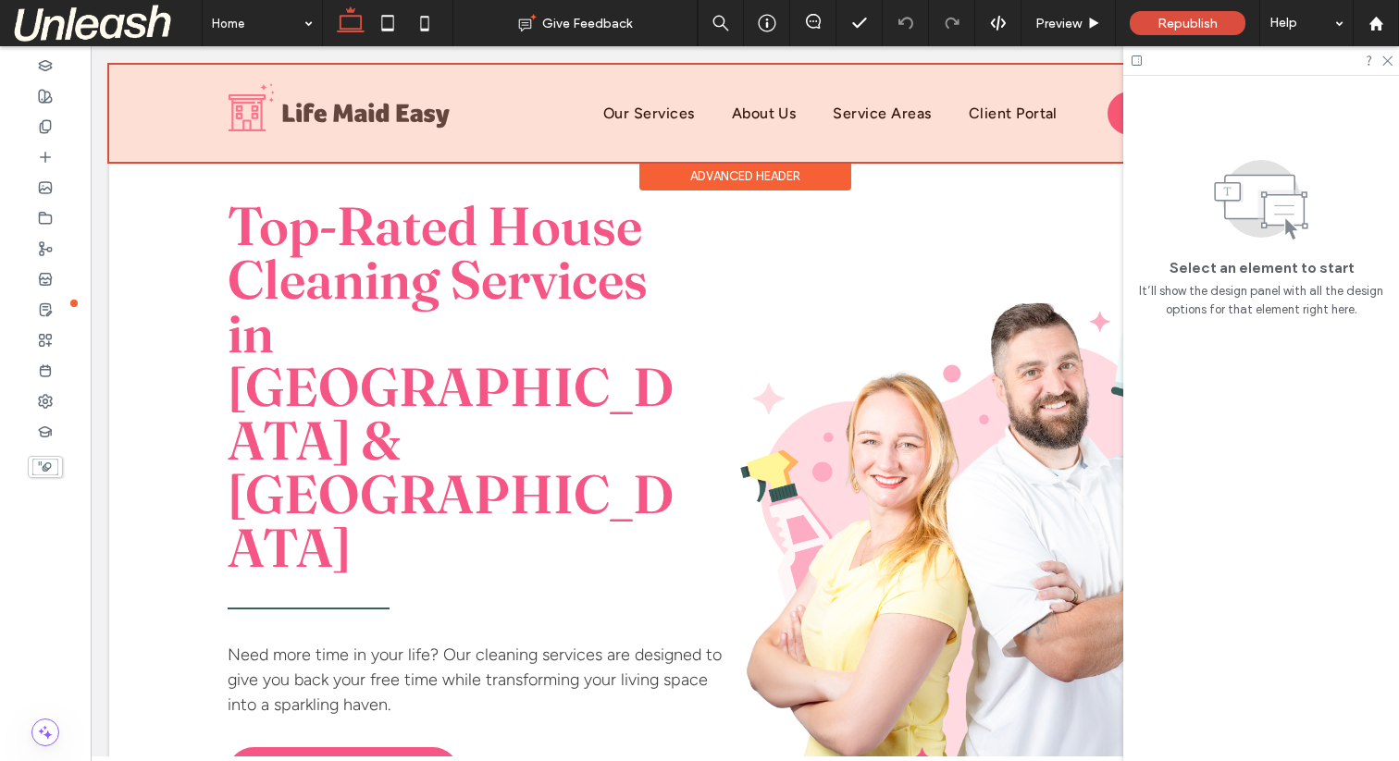
click at [651, 116] on div at bounding box center [744, 113] width 1271 height 97
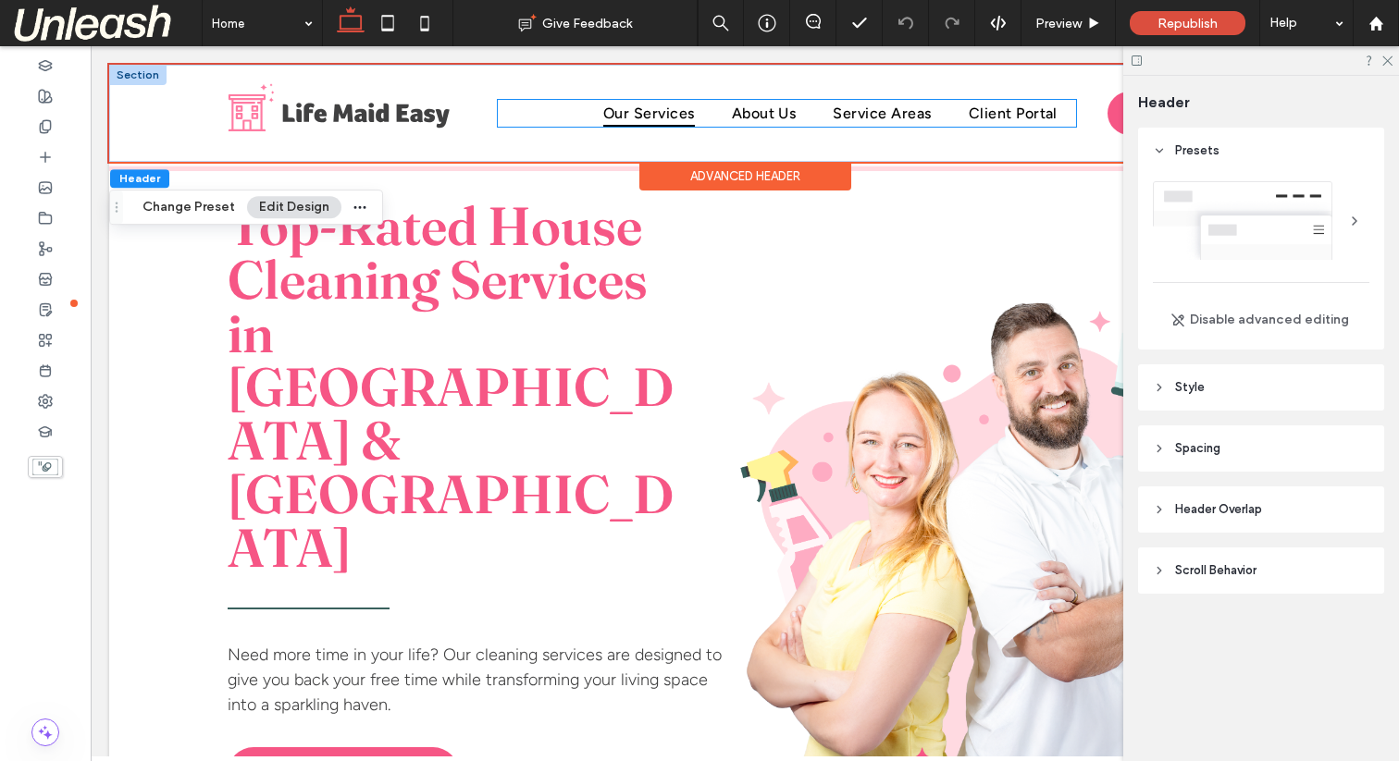
click at [656, 114] on span "Our Services" at bounding box center [649, 113] width 92 height 27
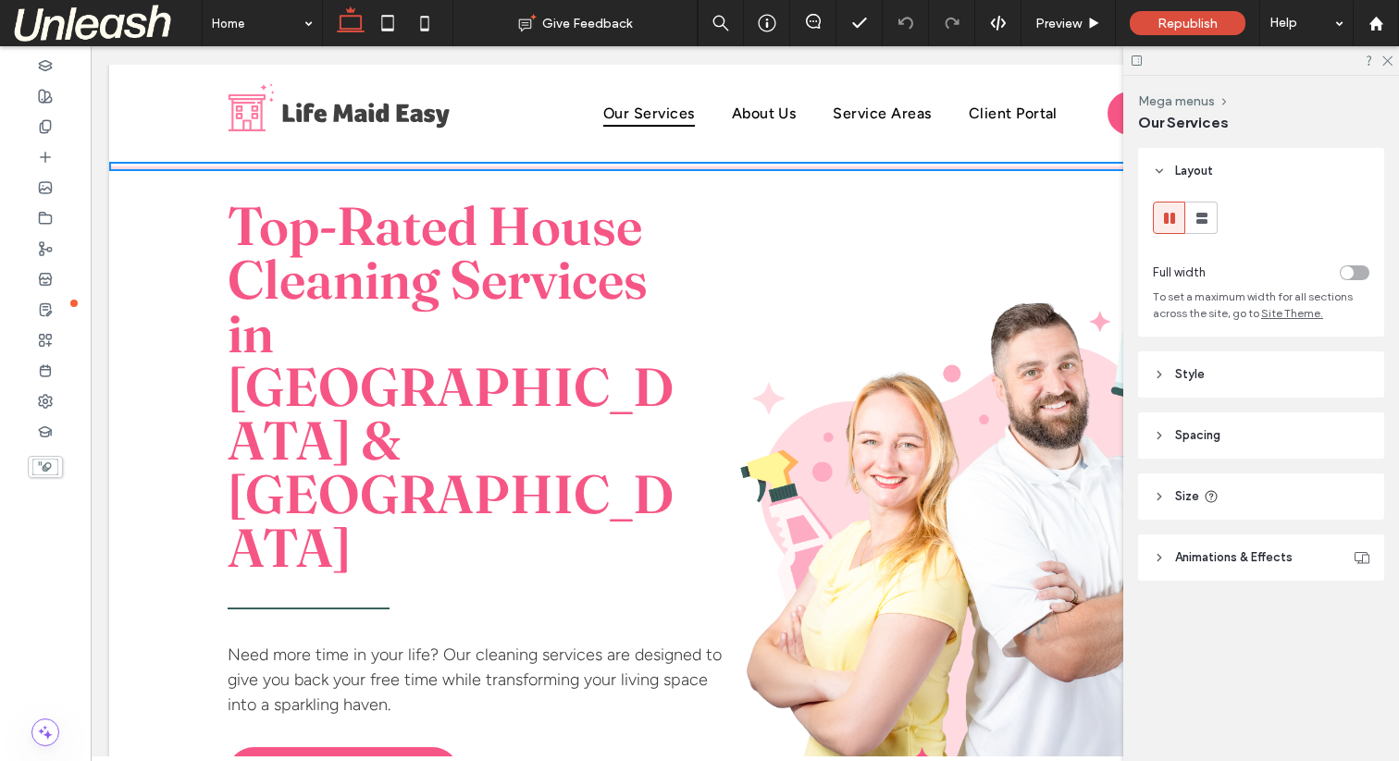
click at [684, 162] on div at bounding box center [744, 162] width 1271 height 0
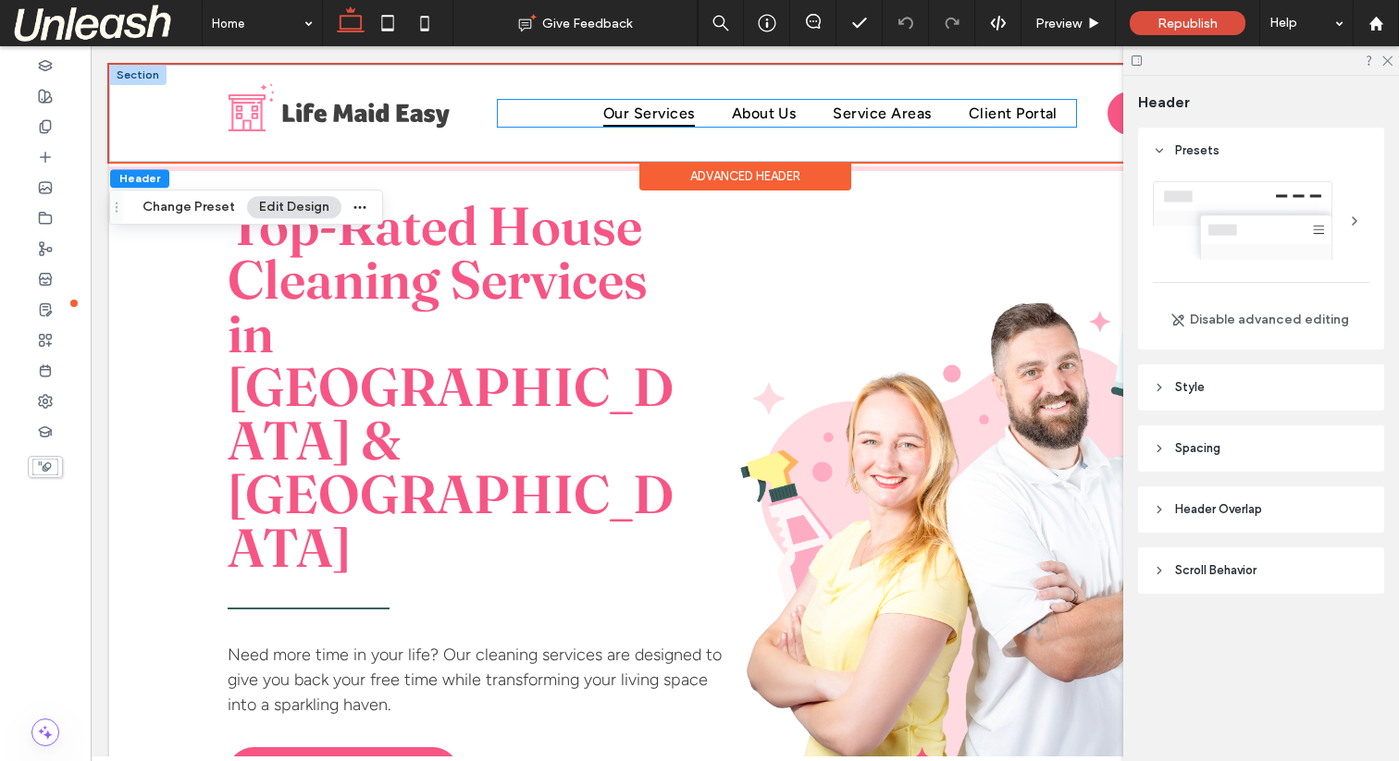
click at [658, 112] on span "Our Services" at bounding box center [649, 113] width 92 height 27
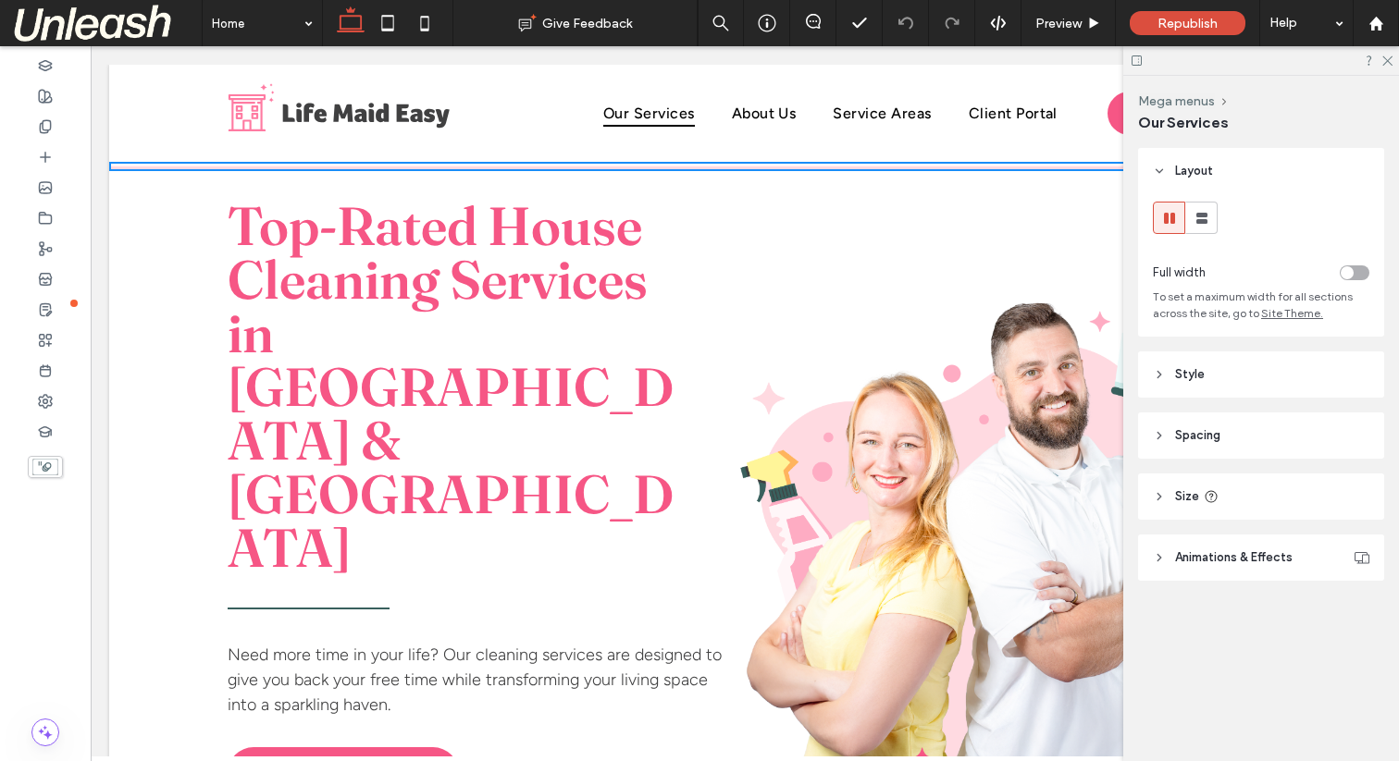
click at [658, 162] on div at bounding box center [744, 162] width 1271 height 0
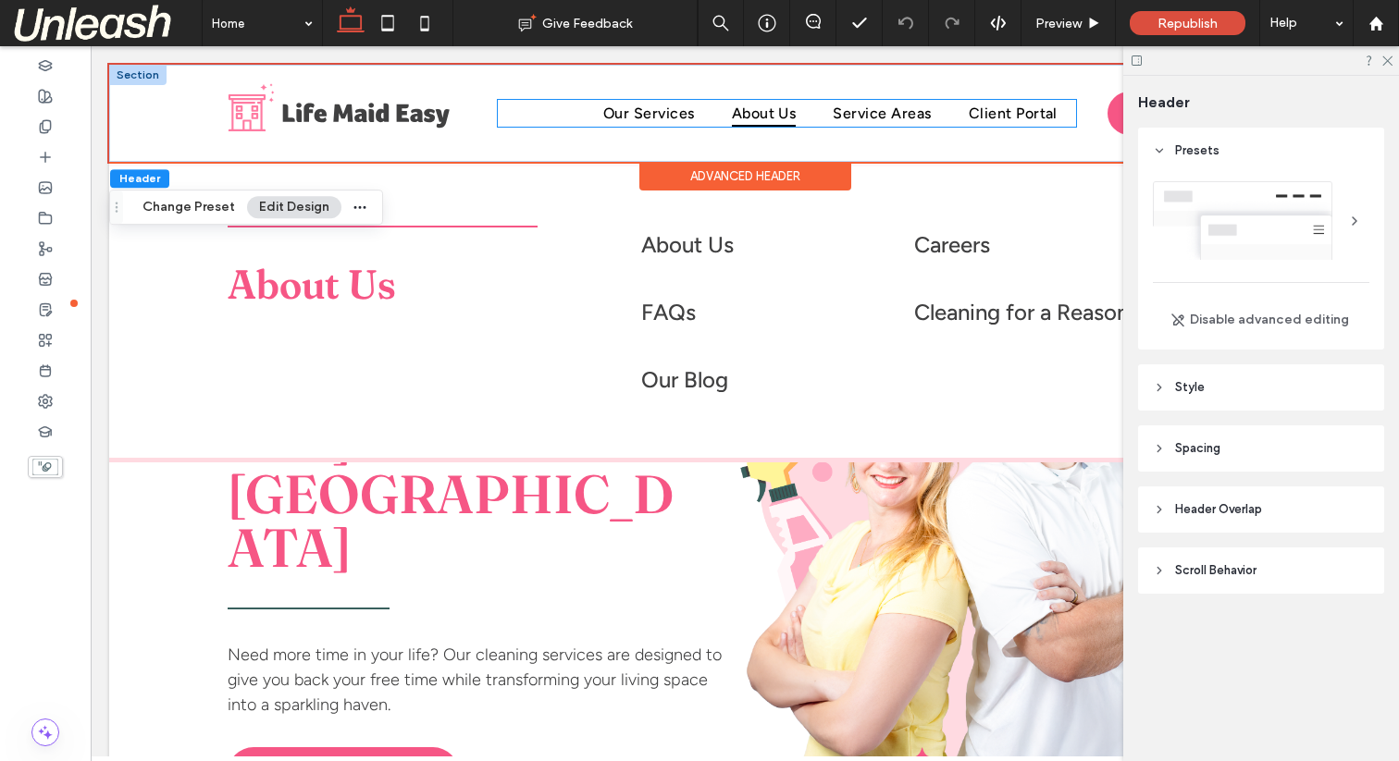
click at [784, 113] on span "About Us" at bounding box center [764, 113] width 65 height 27
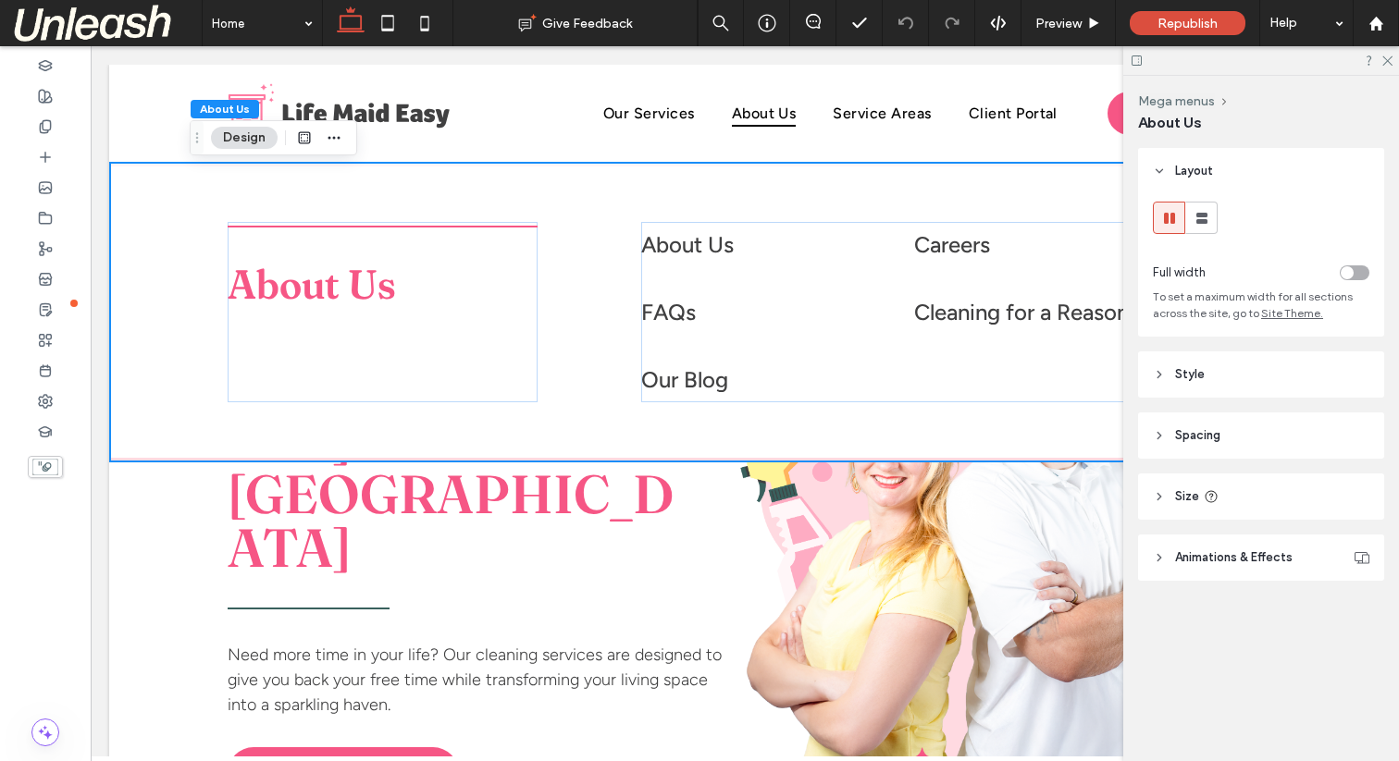
click at [662, 162] on div at bounding box center [744, 162] width 1271 height 0
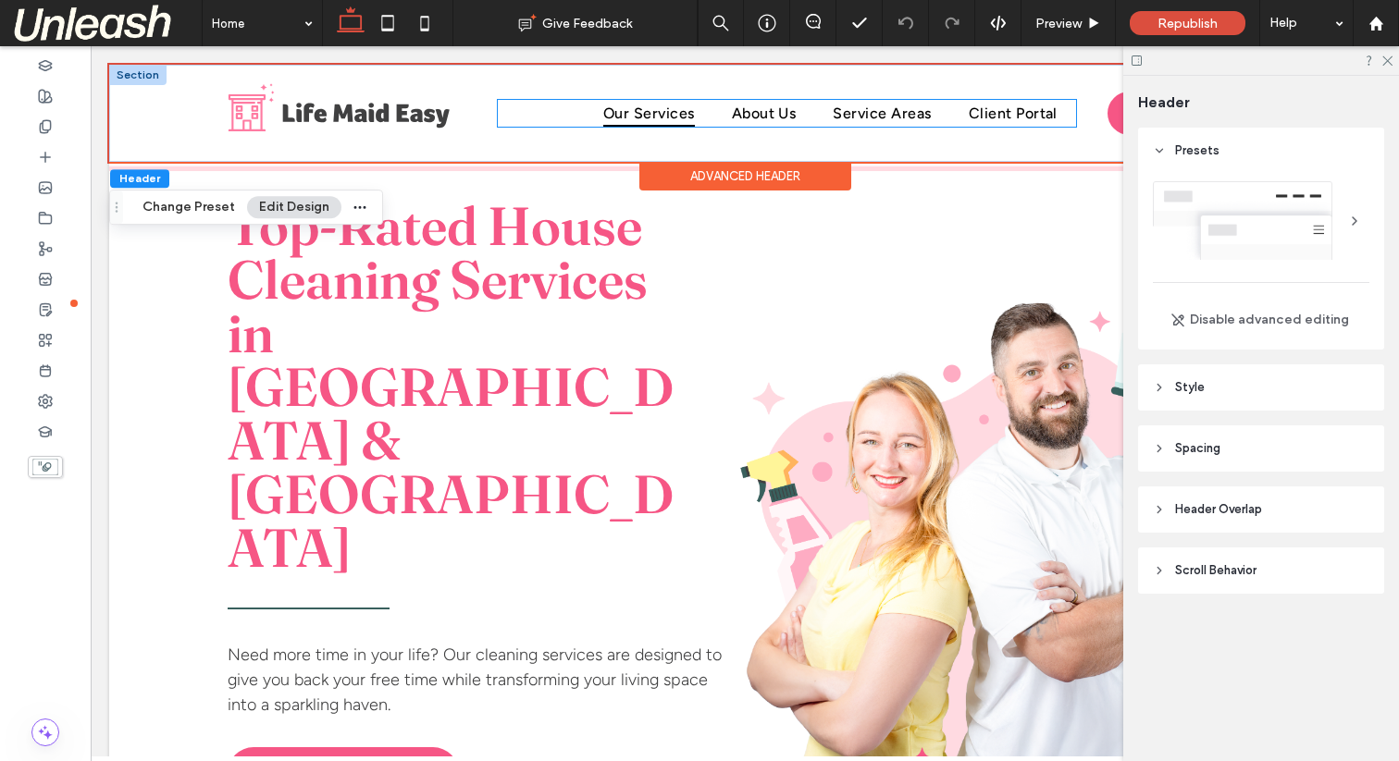
click at [673, 114] on span "Our Services" at bounding box center [649, 113] width 92 height 27
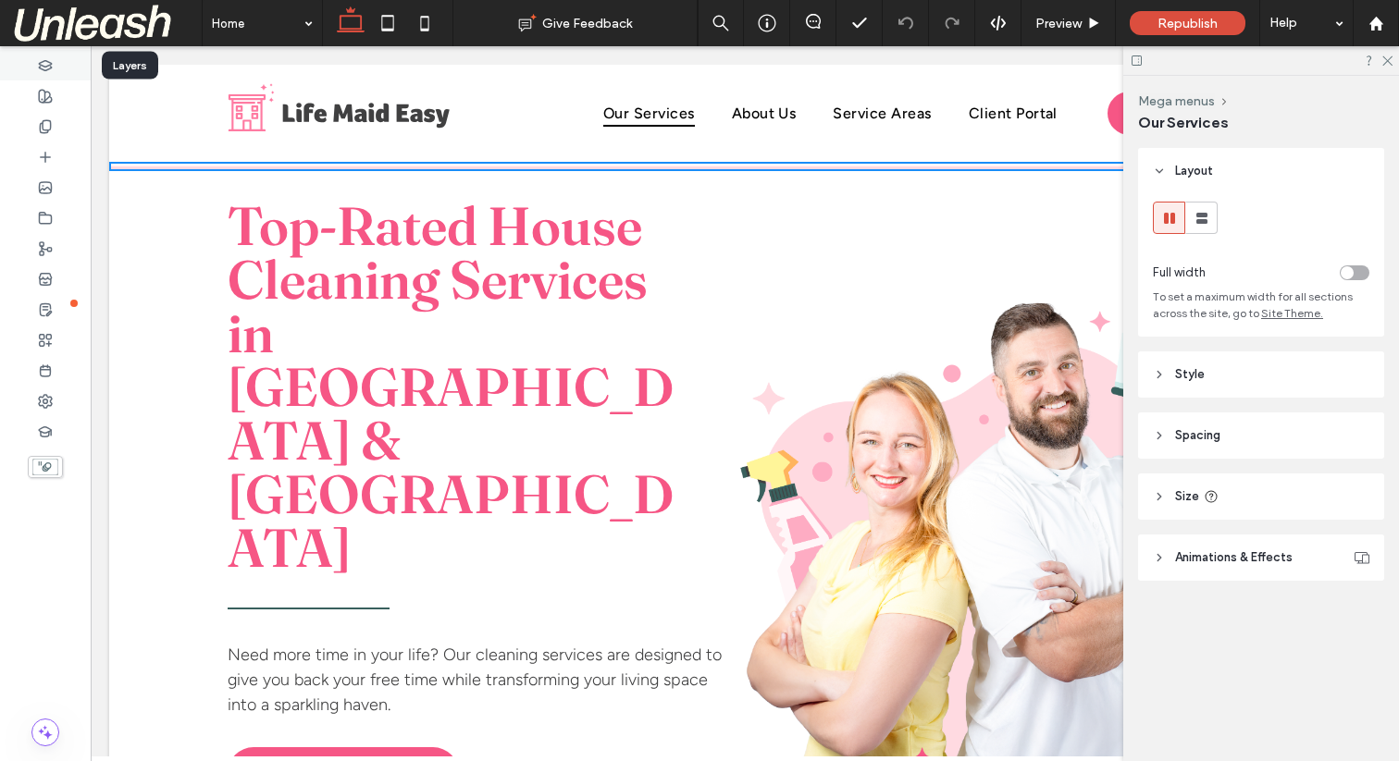
click at [27, 72] on div at bounding box center [45, 65] width 91 height 31
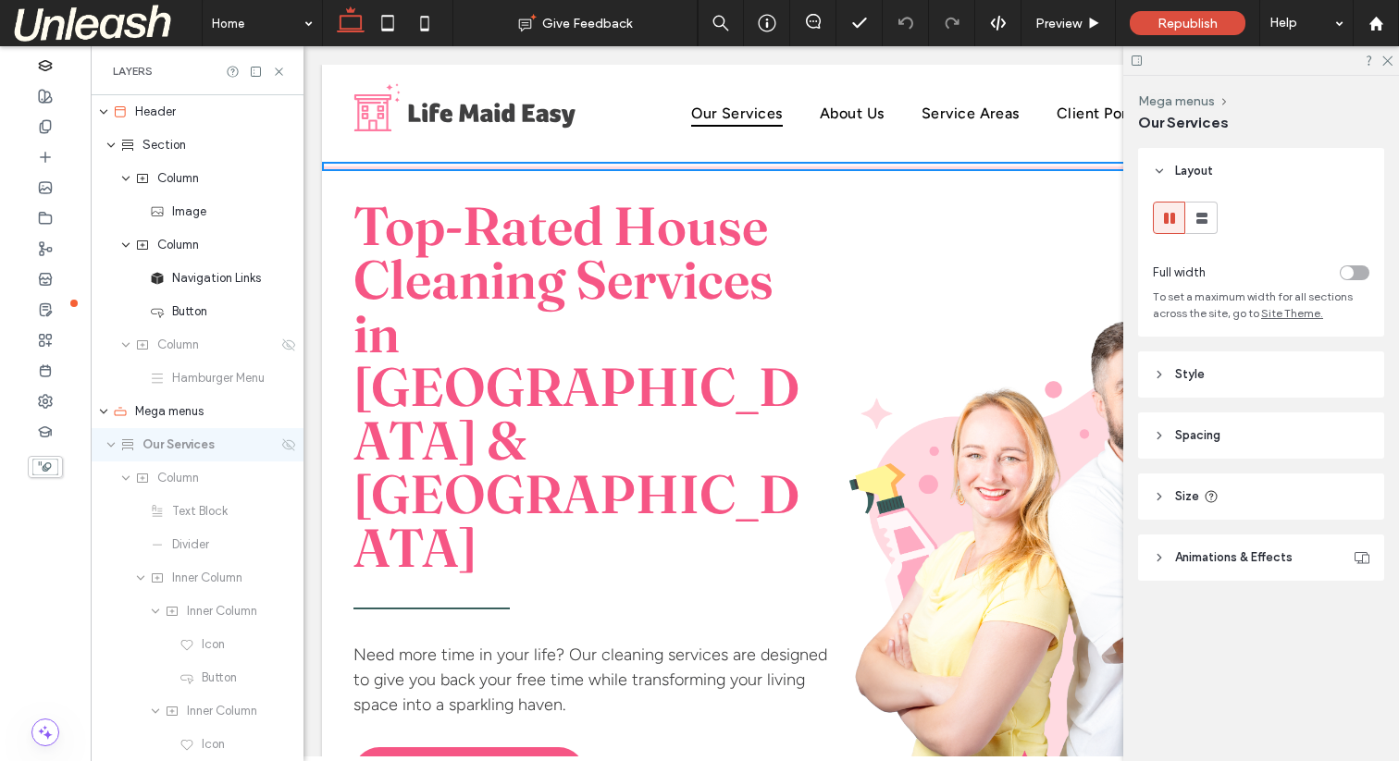
scroll to position [17, 0]
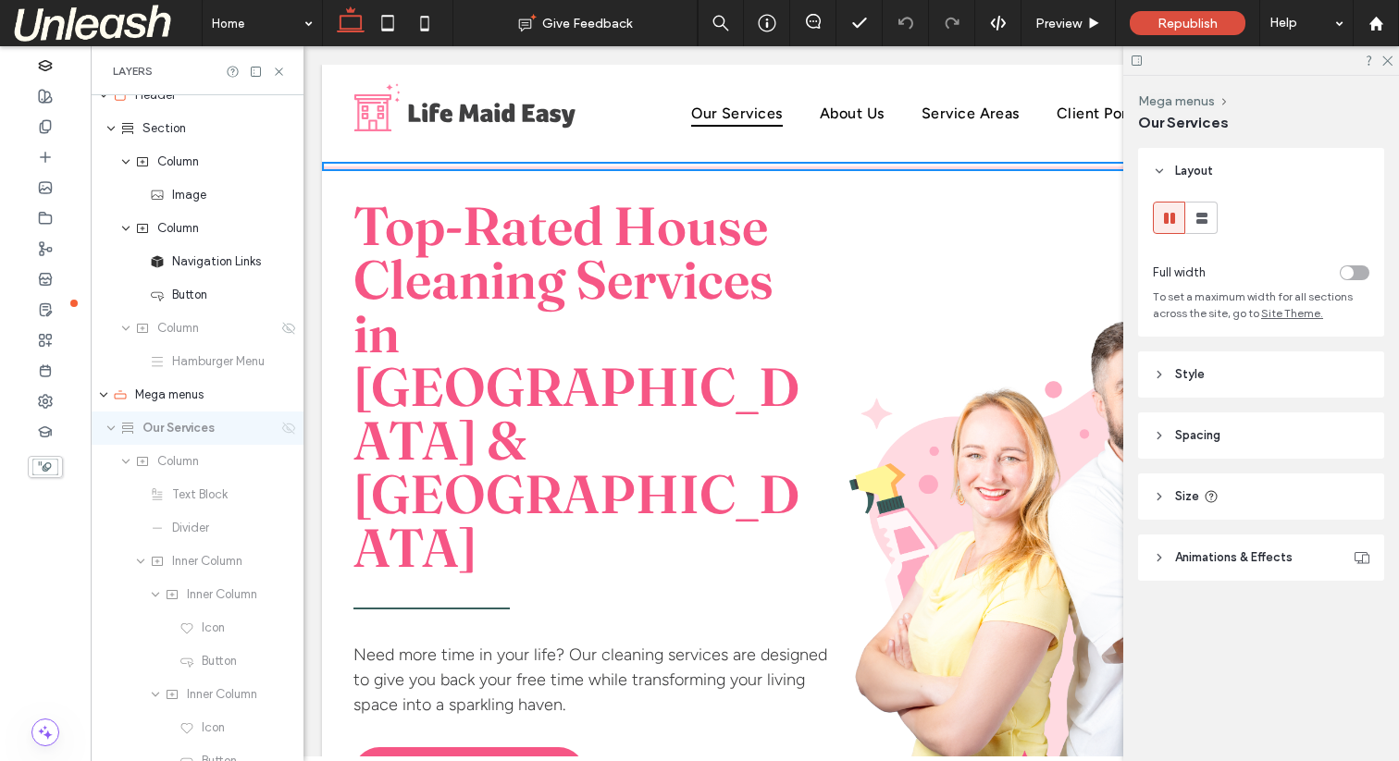
click at [288, 426] on icon at bounding box center [288, 428] width 15 height 15
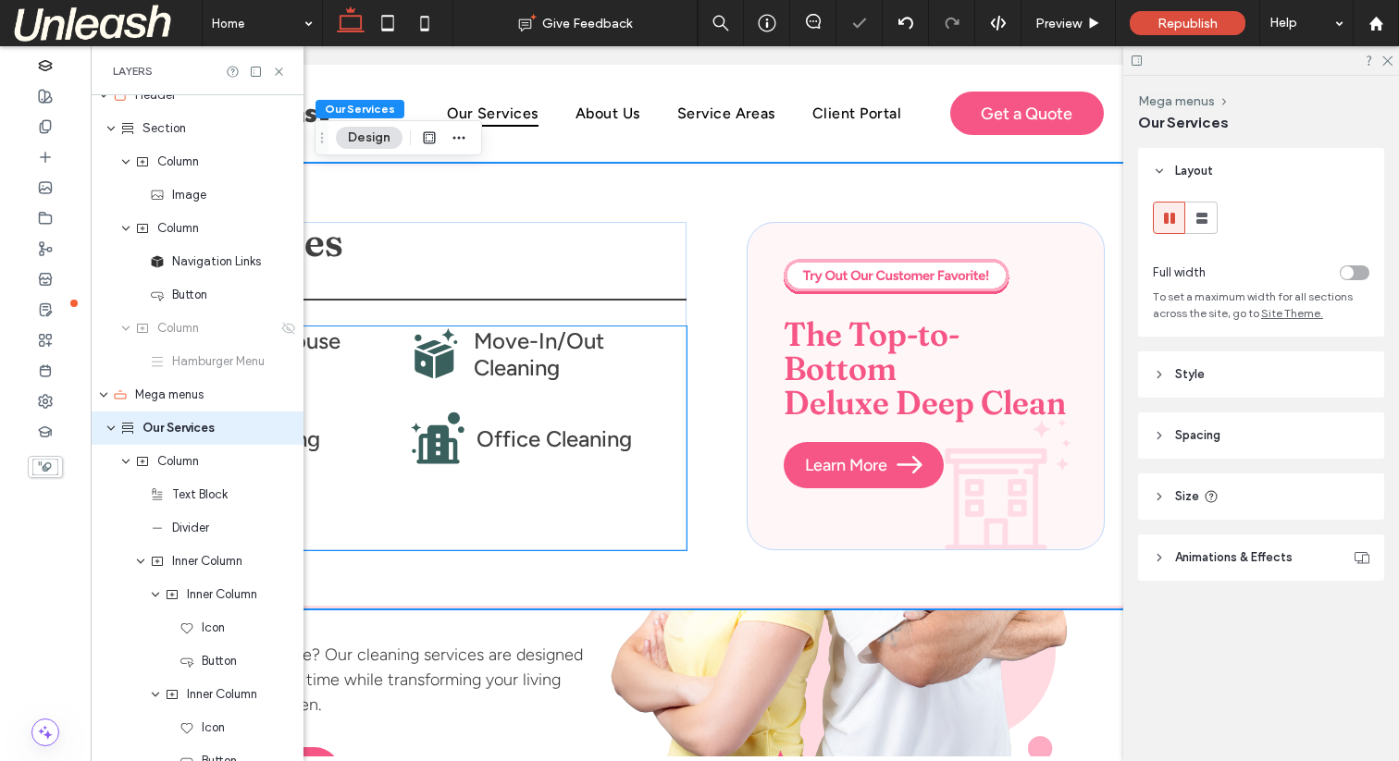
scroll to position [0, 276]
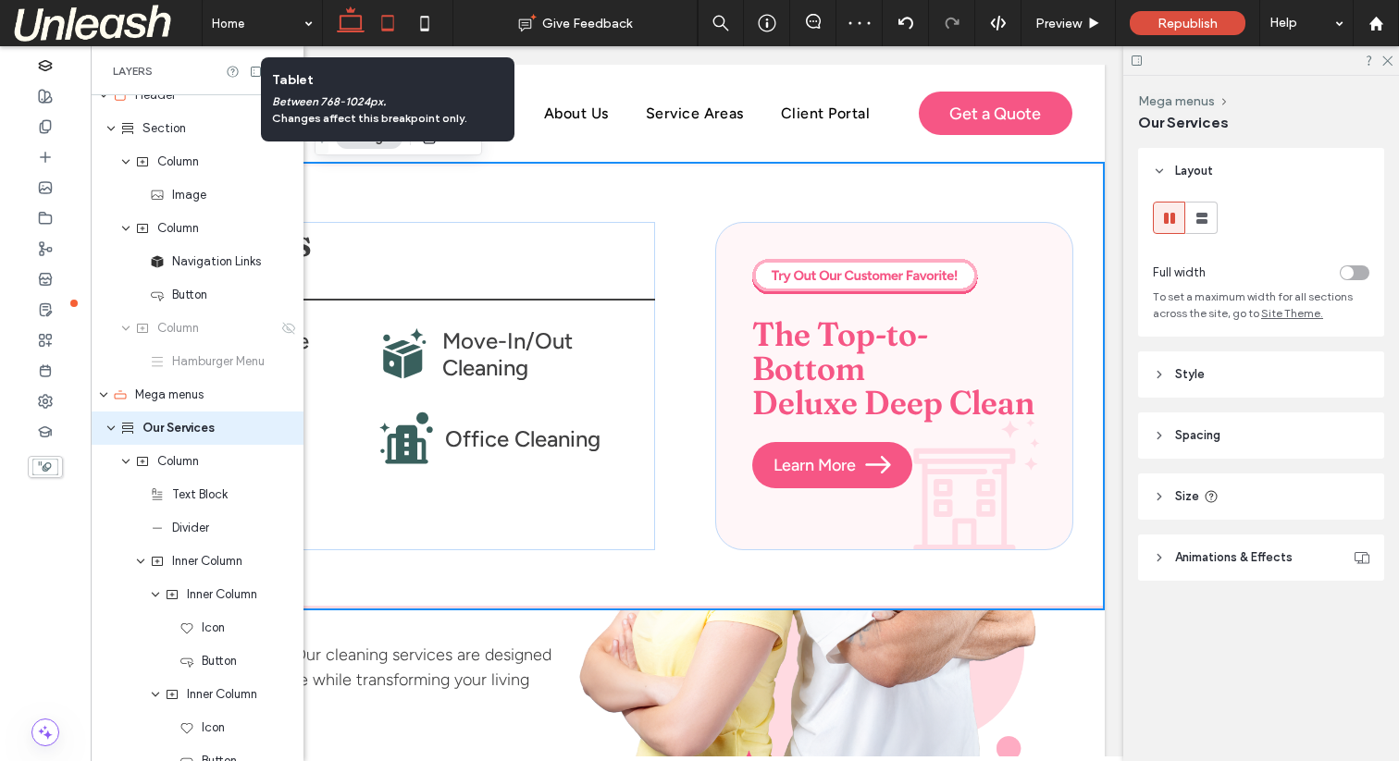
click at [387, 29] on use at bounding box center [387, 23] width 12 height 16
type input "*"
type input "**"
type input "*"
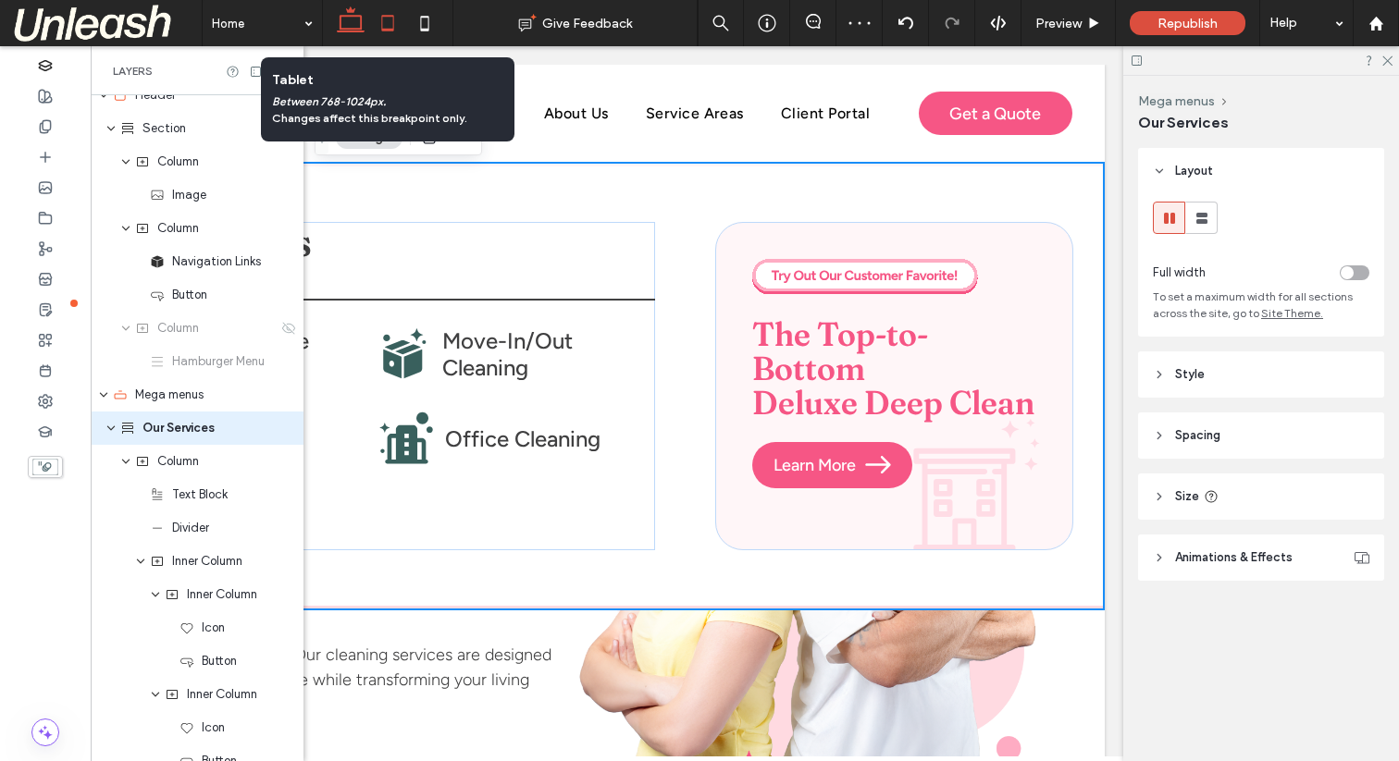
type input "*"
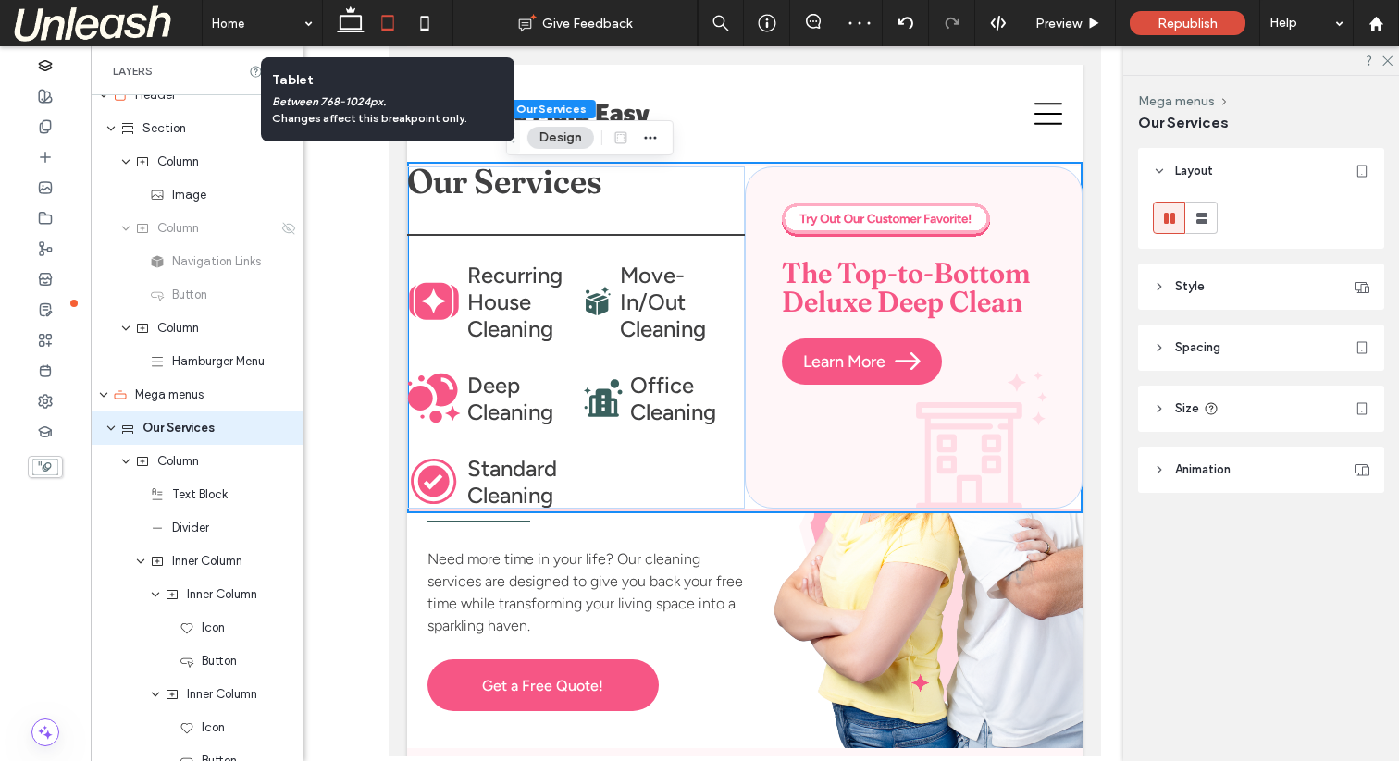
scroll to position [0, 0]
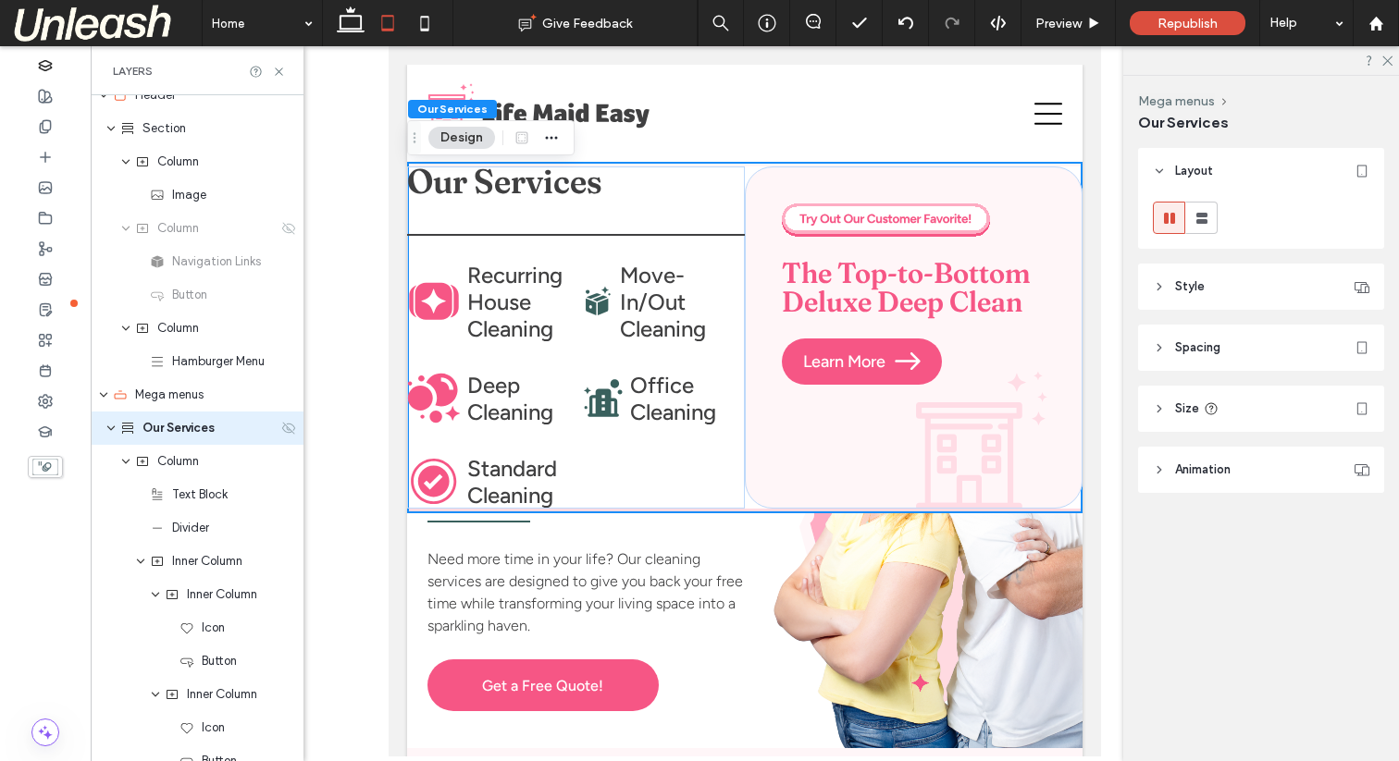
click at [284, 429] on icon at bounding box center [288, 428] width 15 height 15
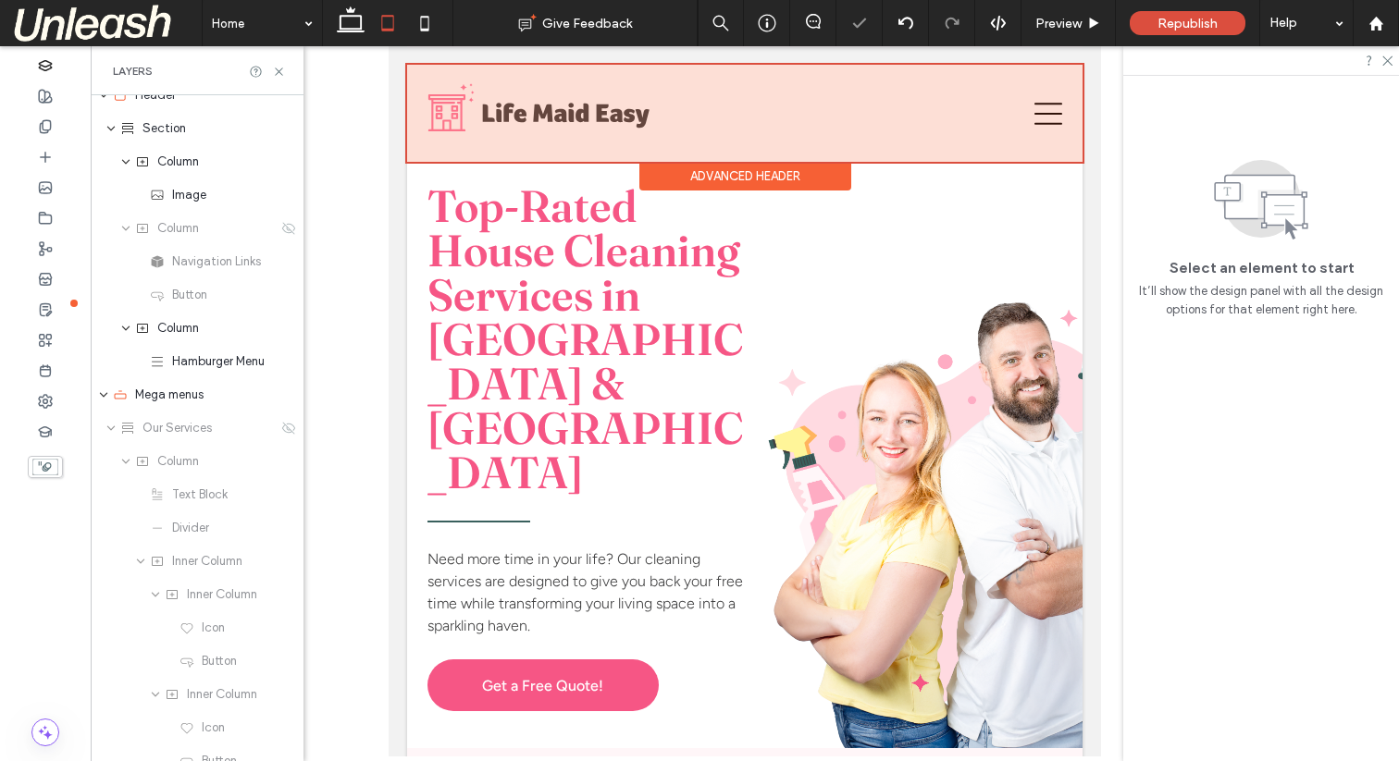
click at [1053, 115] on div at bounding box center [744, 113] width 675 height 97
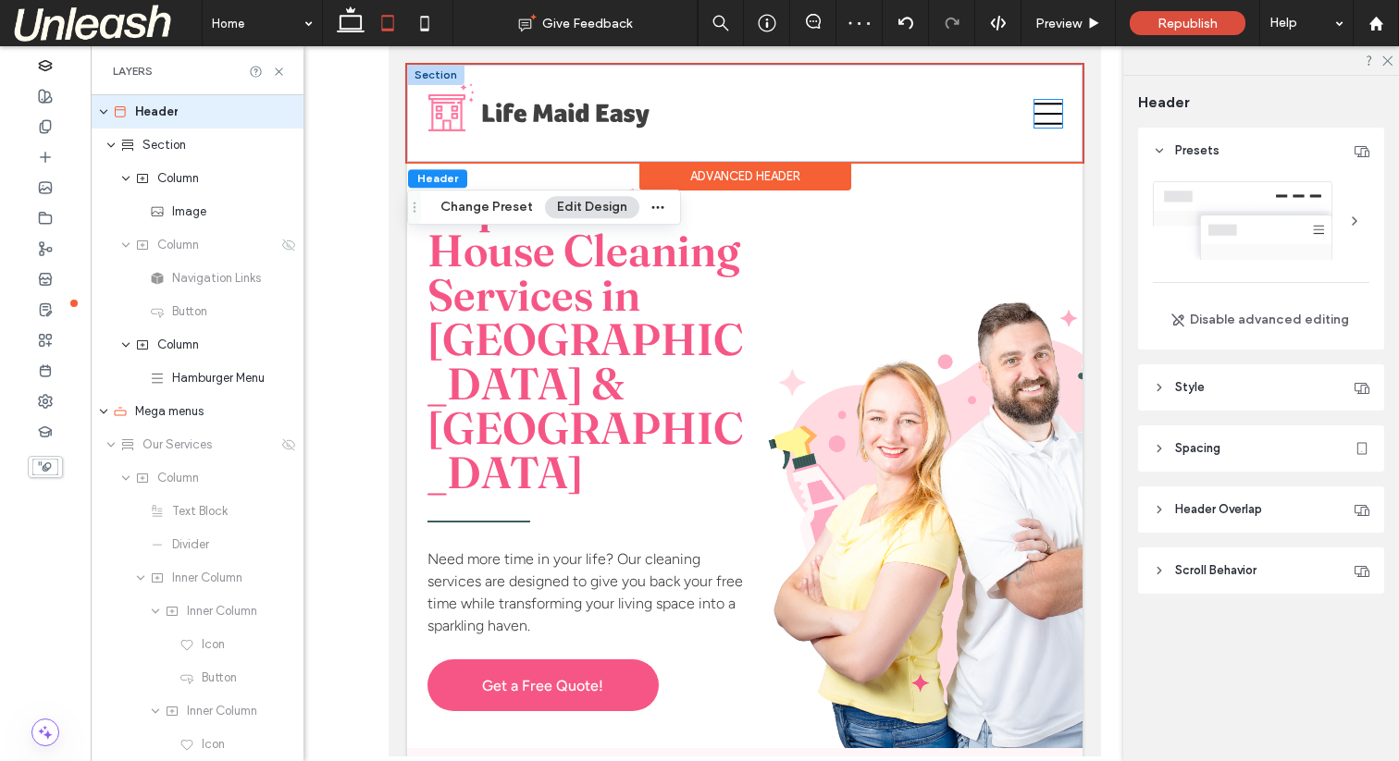
click at [1050, 117] on icon at bounding box center [1048, 114] width 28 height 28
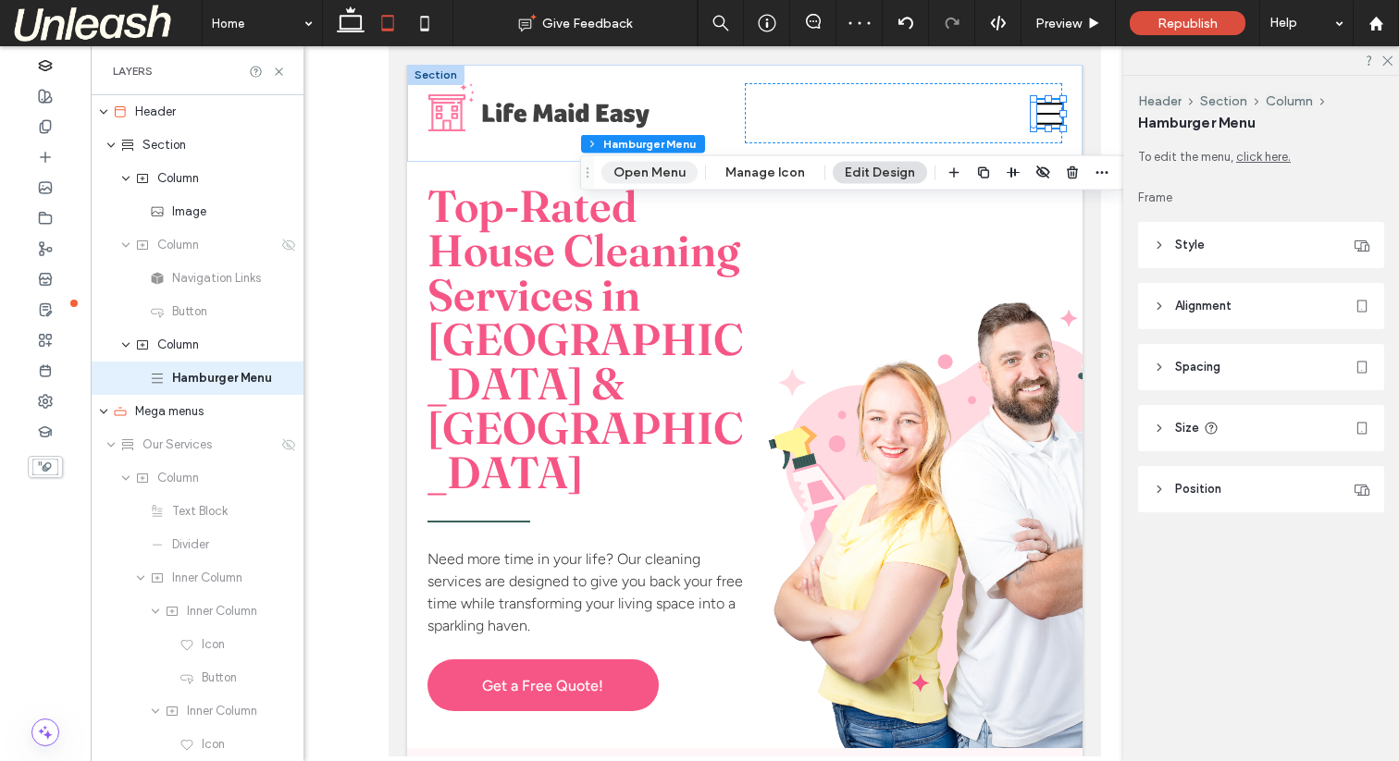
click at [667, 167] on button "Open Menu" at bounding box center [649, 173] width 96 height 22
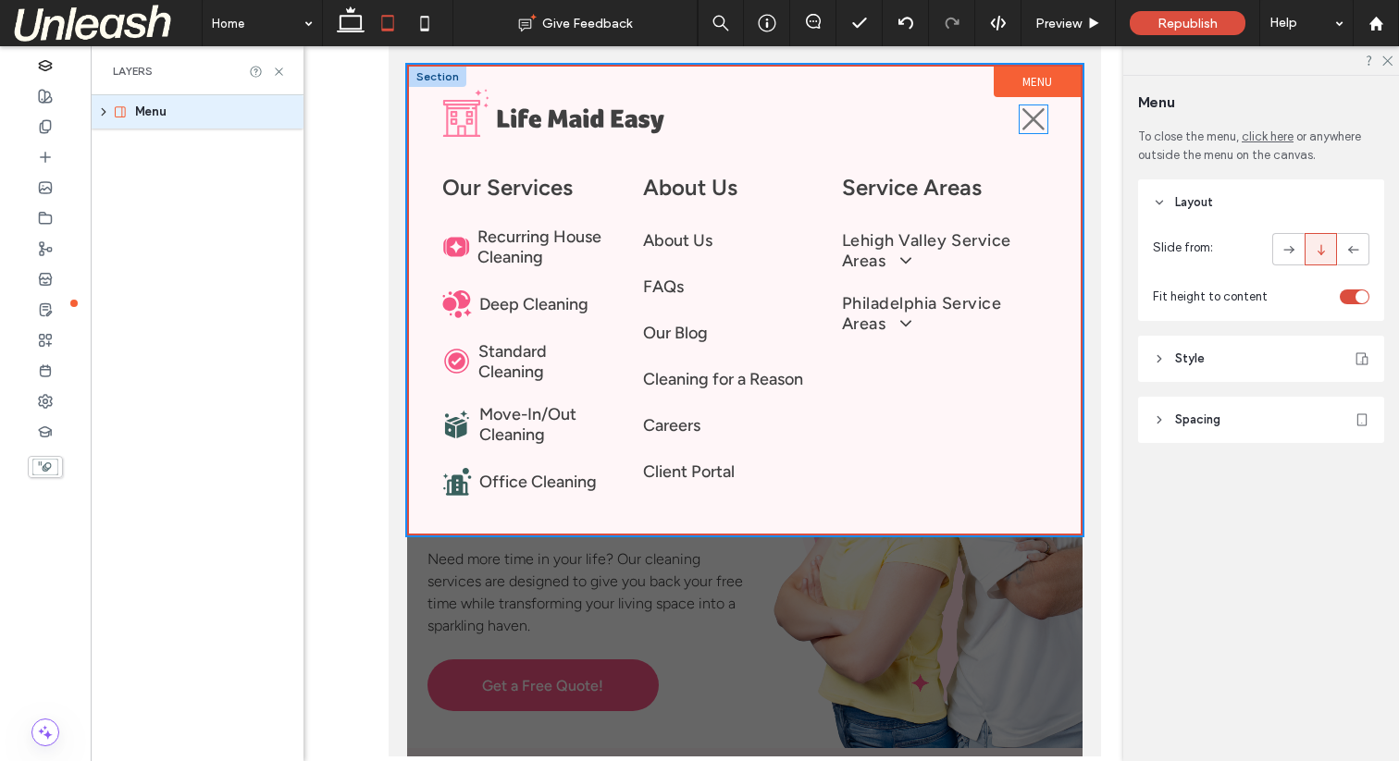
click at [1030, 120] on icon at bounding box center [1033, 119] width 22 height 22
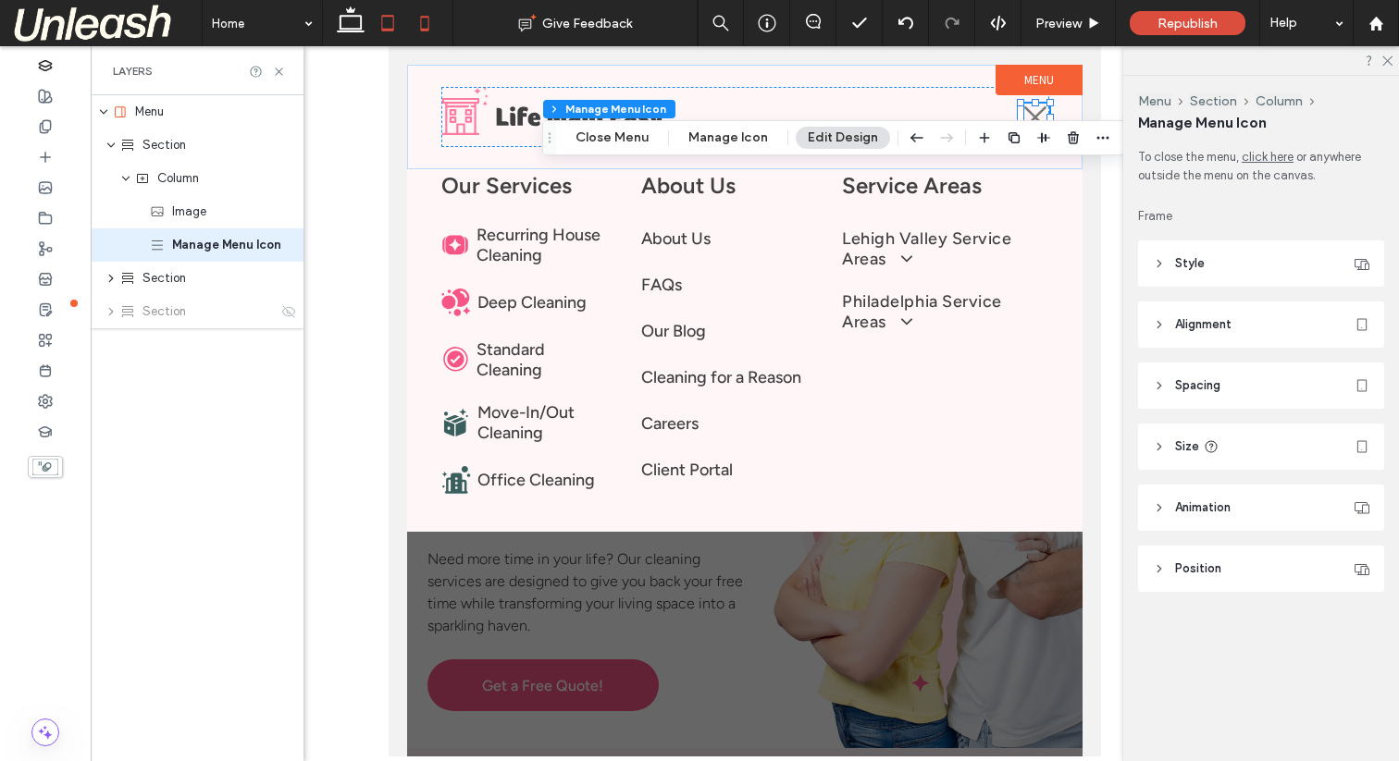
drag, startPoint x: 638, startPoint y: 137, endPoint x: 431, endPoint y: 0, distance: 248.4
click at [638, 137] on button "Close Menu" at bounding box center [611, 138] width 97 height 22
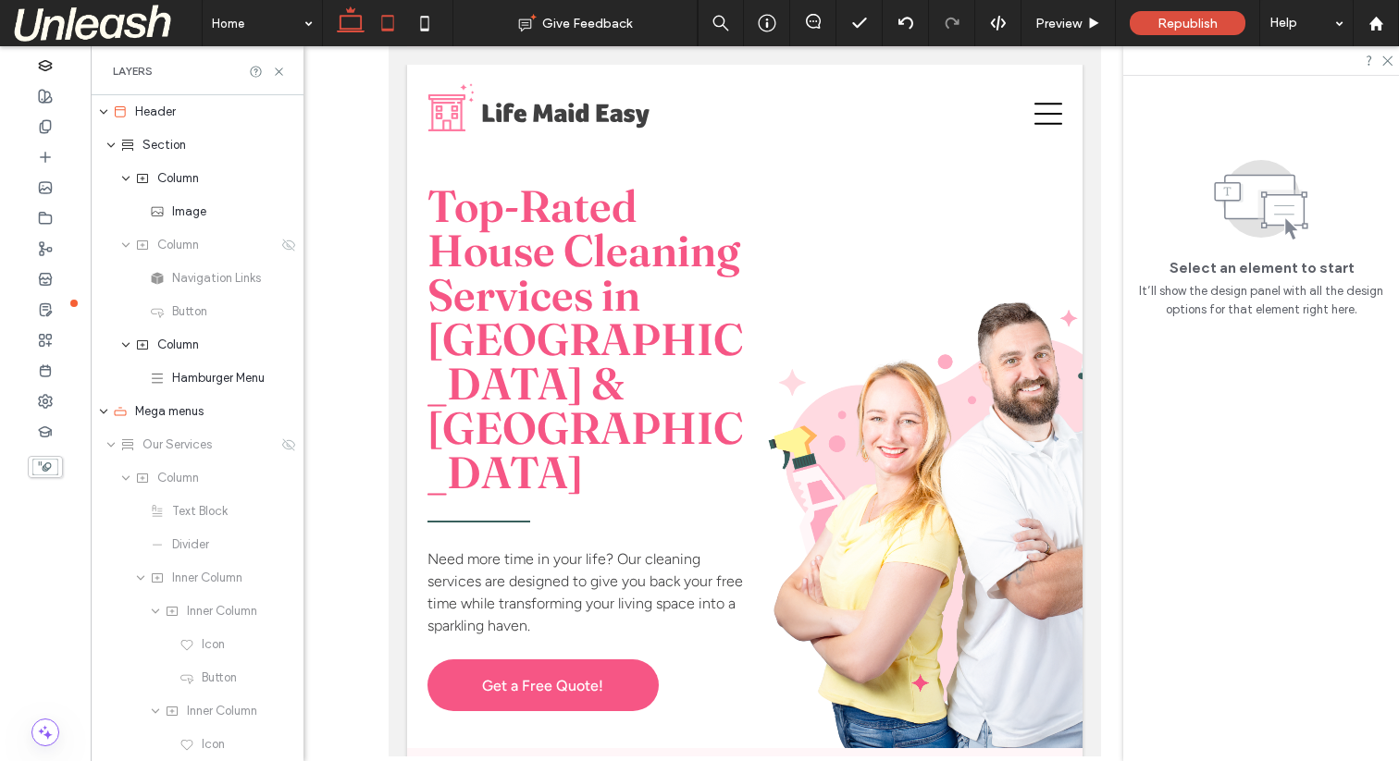
click at [357, 19] on icon at bounding box center [350, 23] width 37 height 37
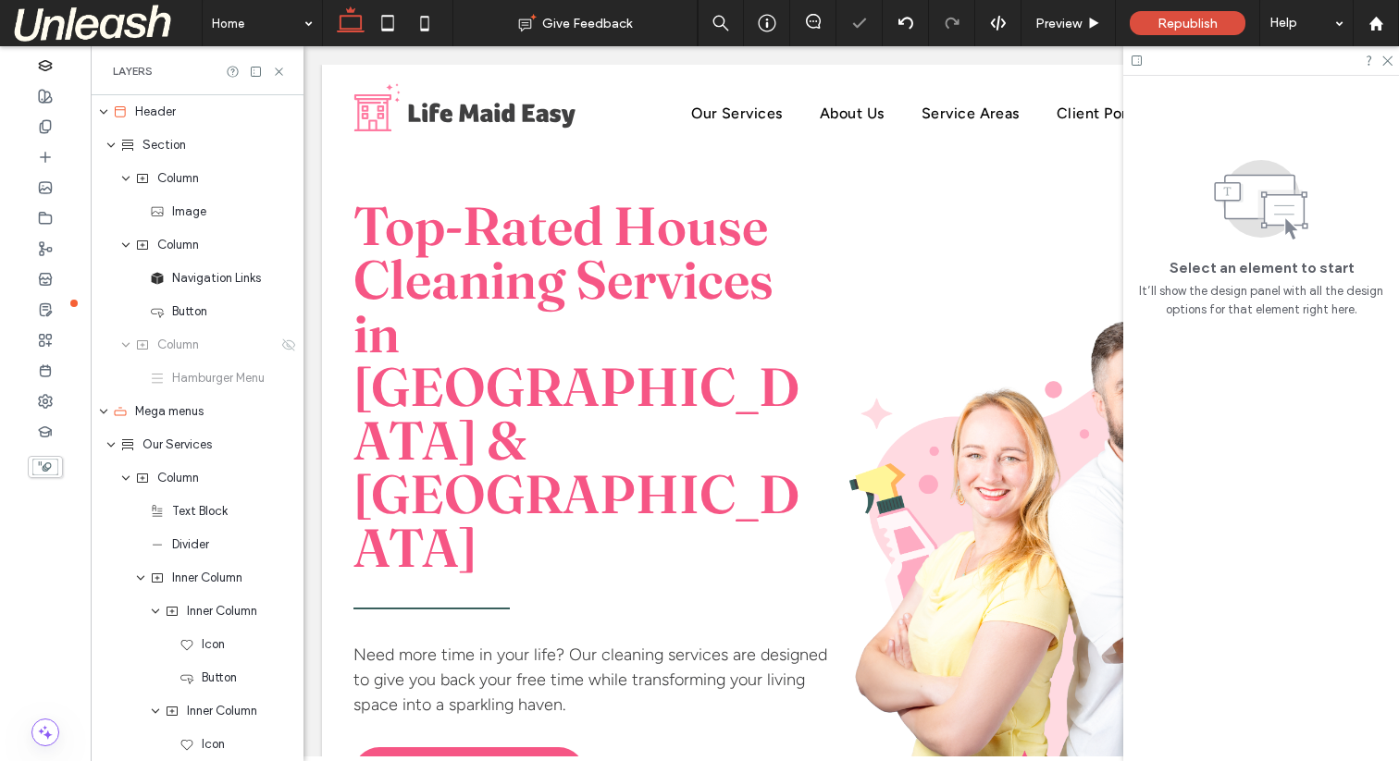
click at [350, 27] on icon at bounding box center [350, 23] width 37 height 37
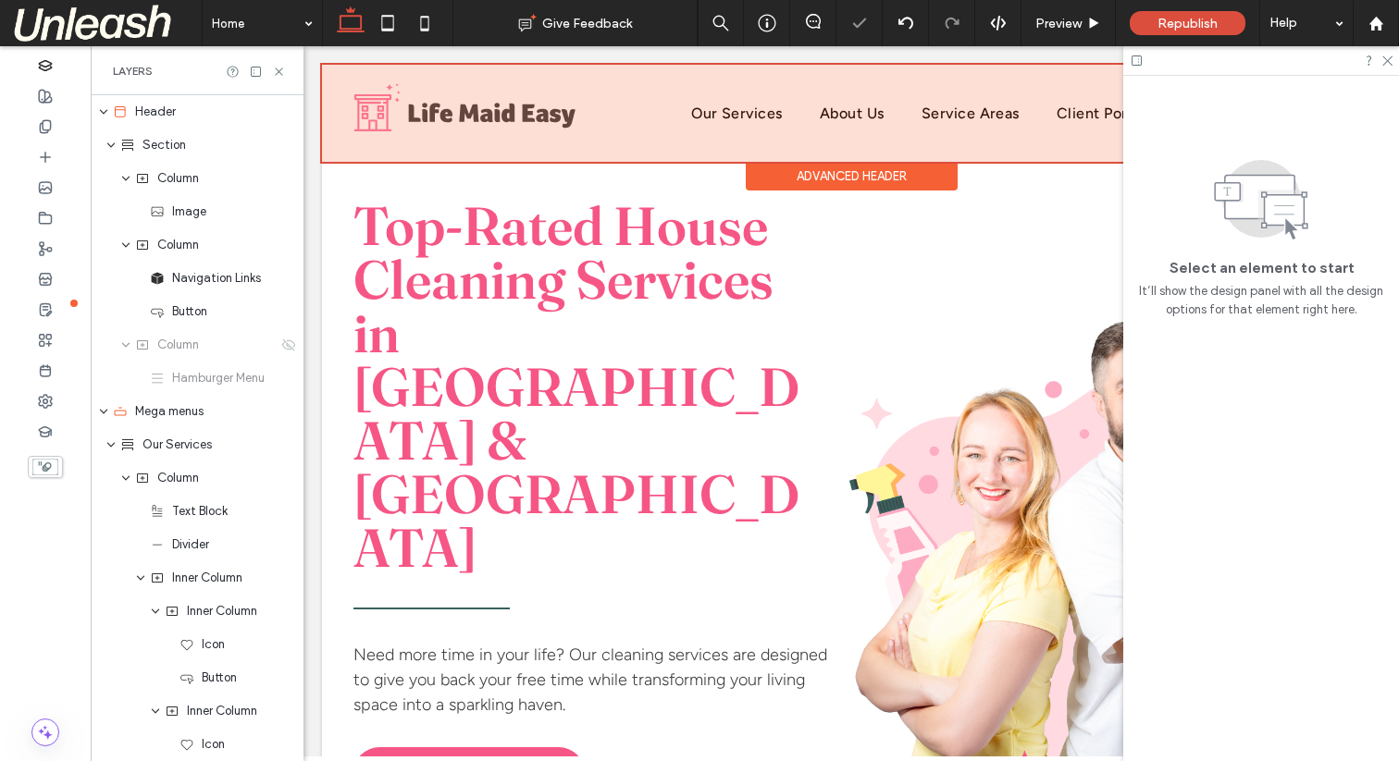
click at [706, 116] on div at bounding box center [851, 113] width 1058 height 97
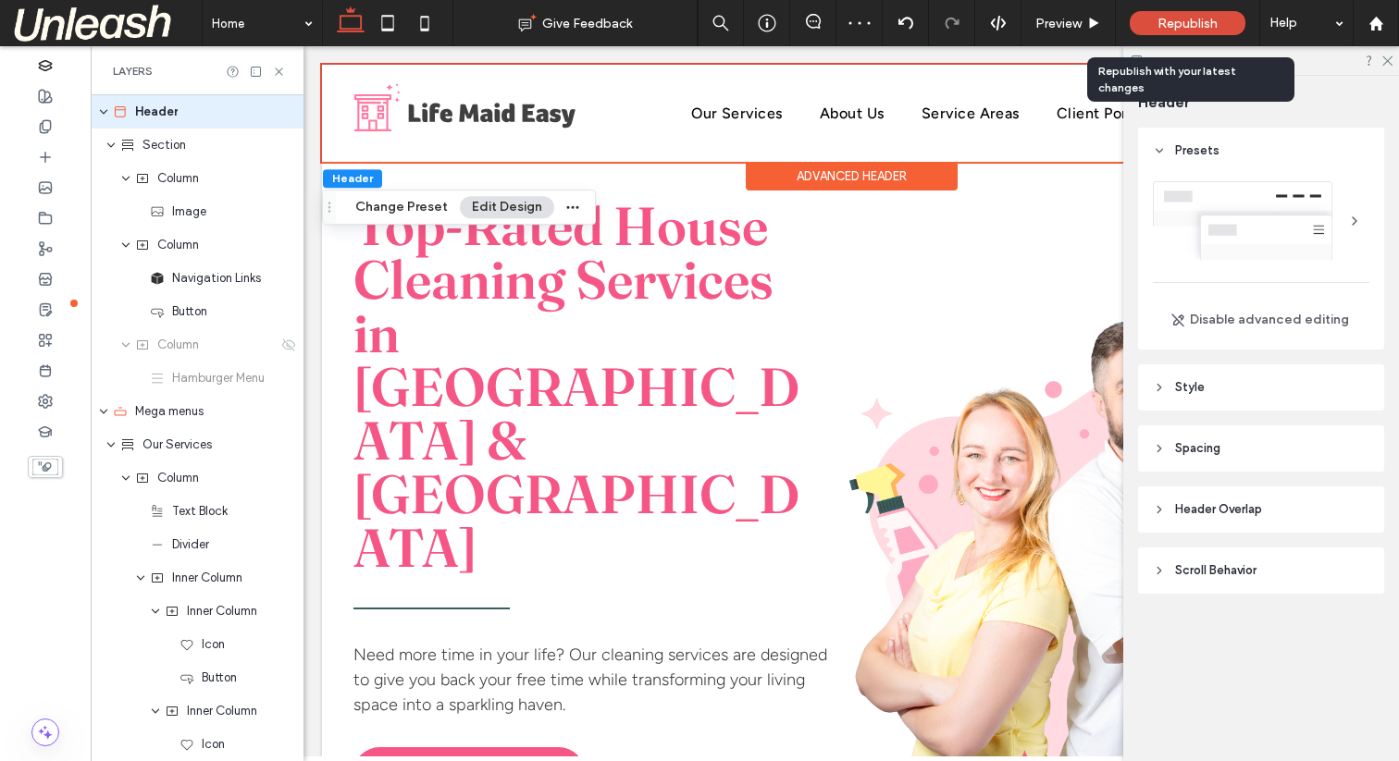
click at [1191, 27] on span "Republish" at bounding box center [1187, 24] width 60 height 16
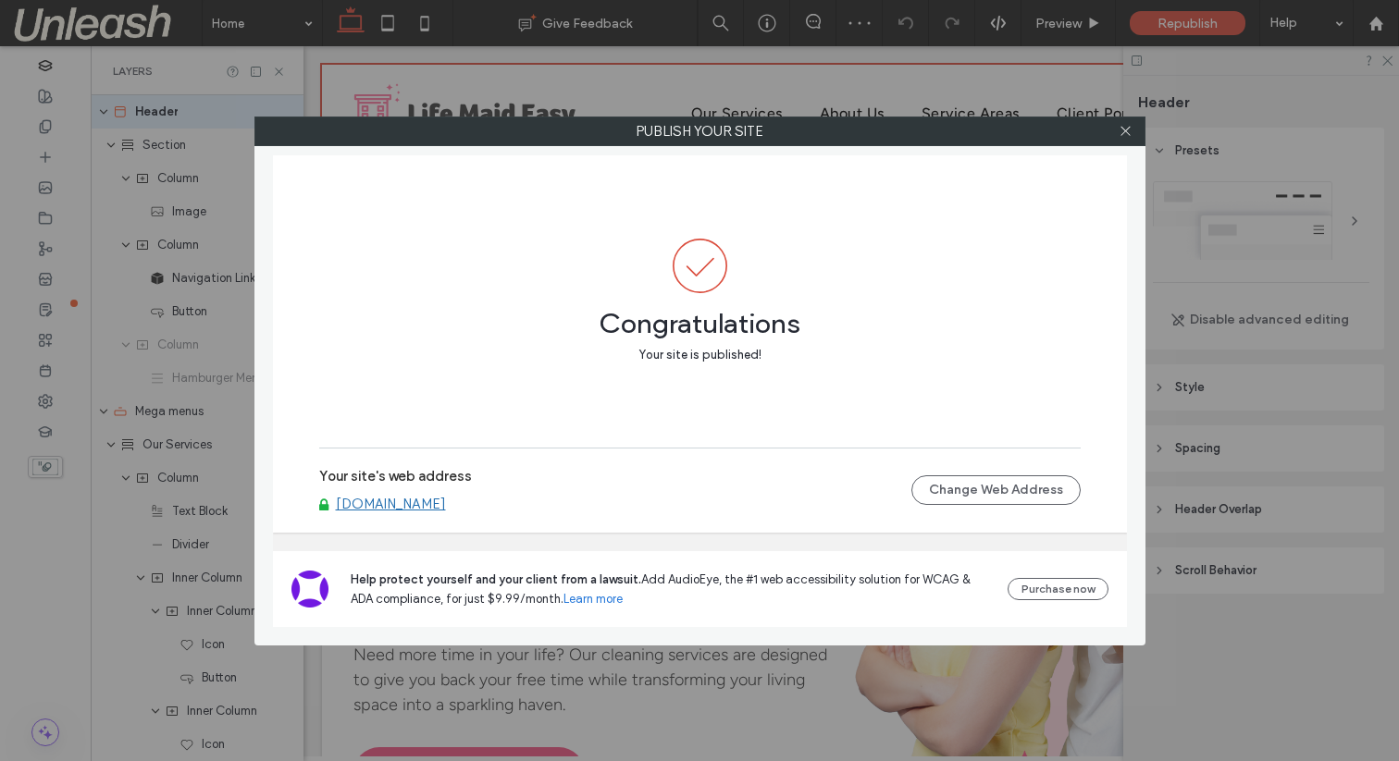
click at [424, 511] on link "[DOMAIN_NAME]" at bounding box center [391, 504] width 110 height 17
